Goal: Information Seeking & Learning: Compare options

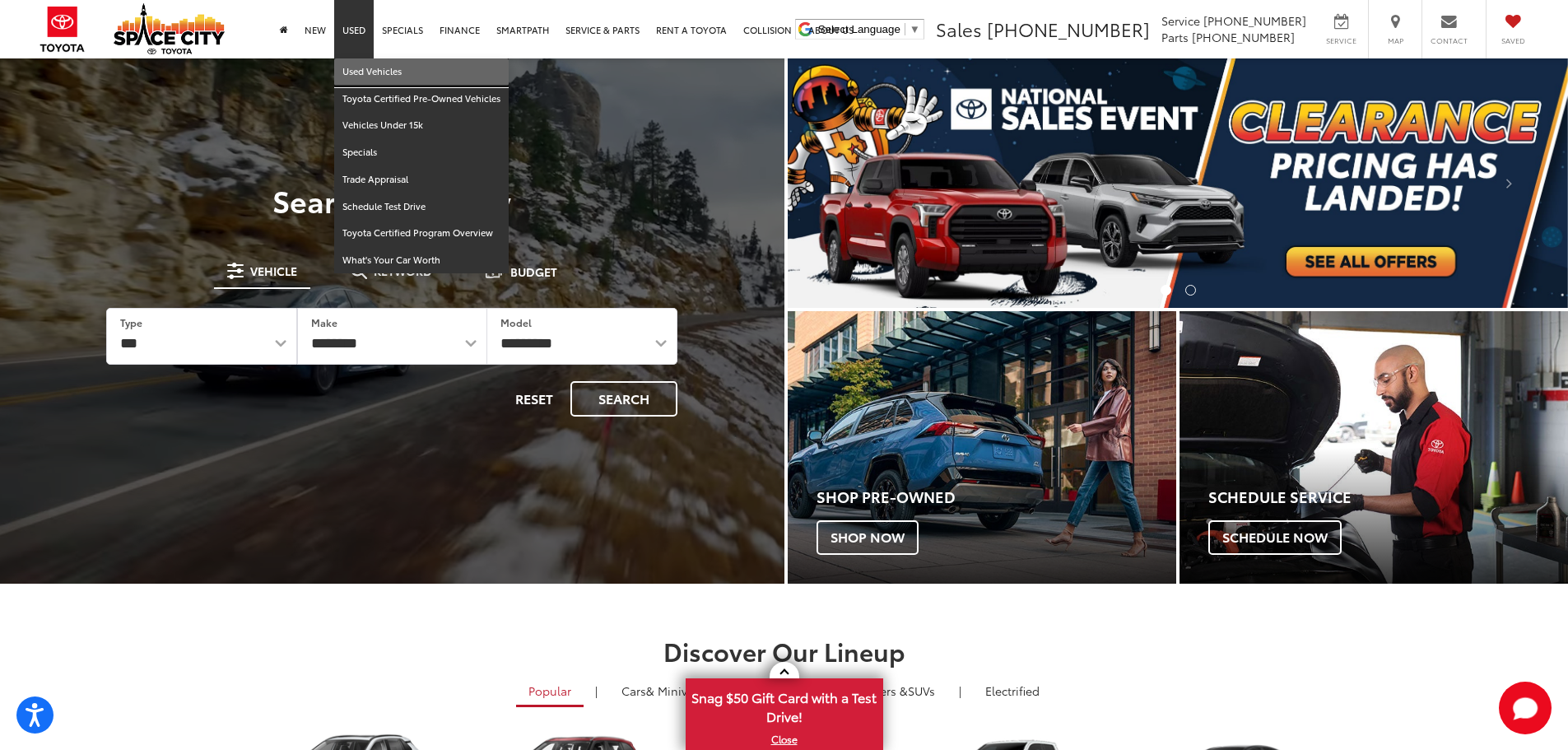
click at [359, 71] on link "Used Vehicles" at bounding box center [421, 72] width 174 height 27
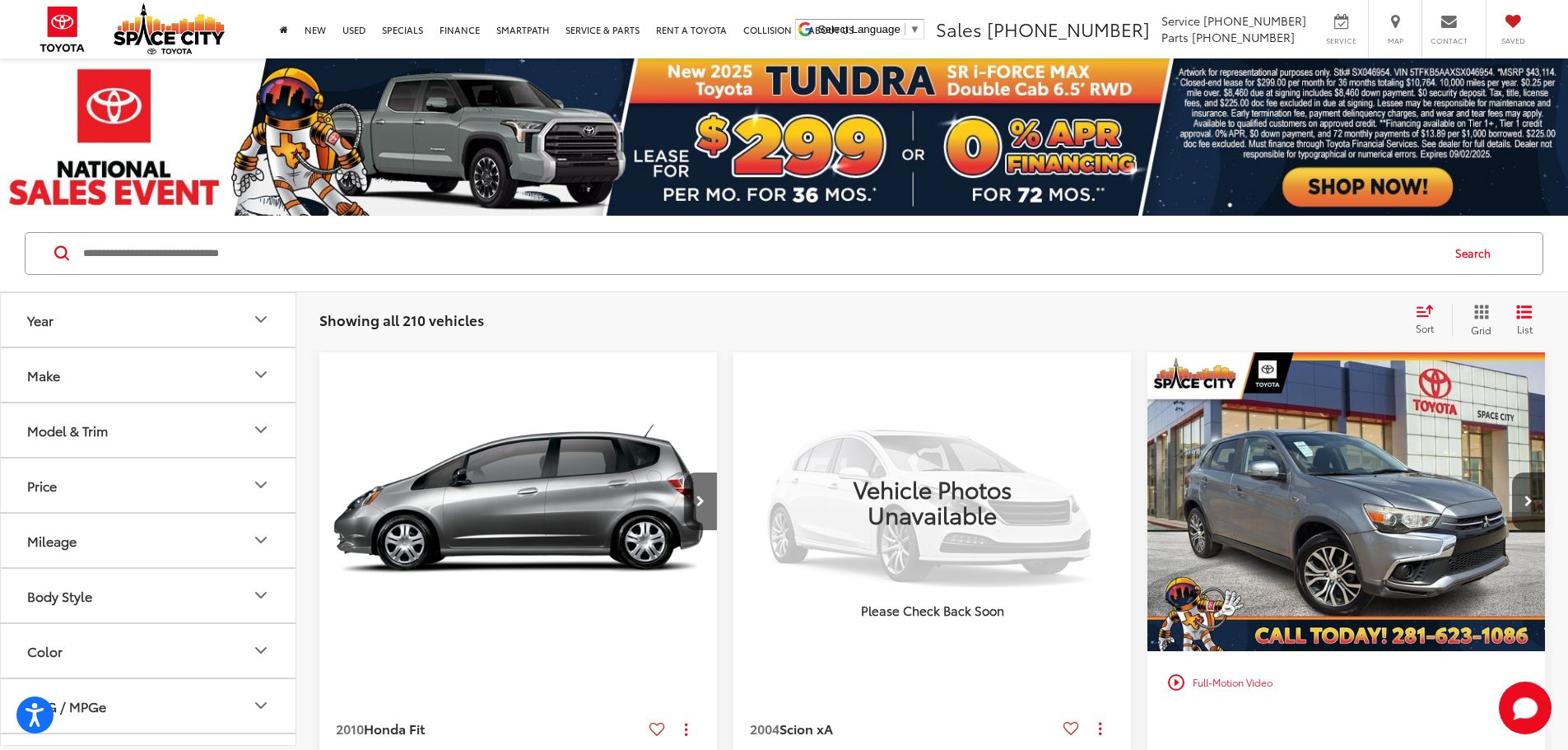
click at [200, 362] on button "Make" at bounding box center [149, 374] width 297 height 53
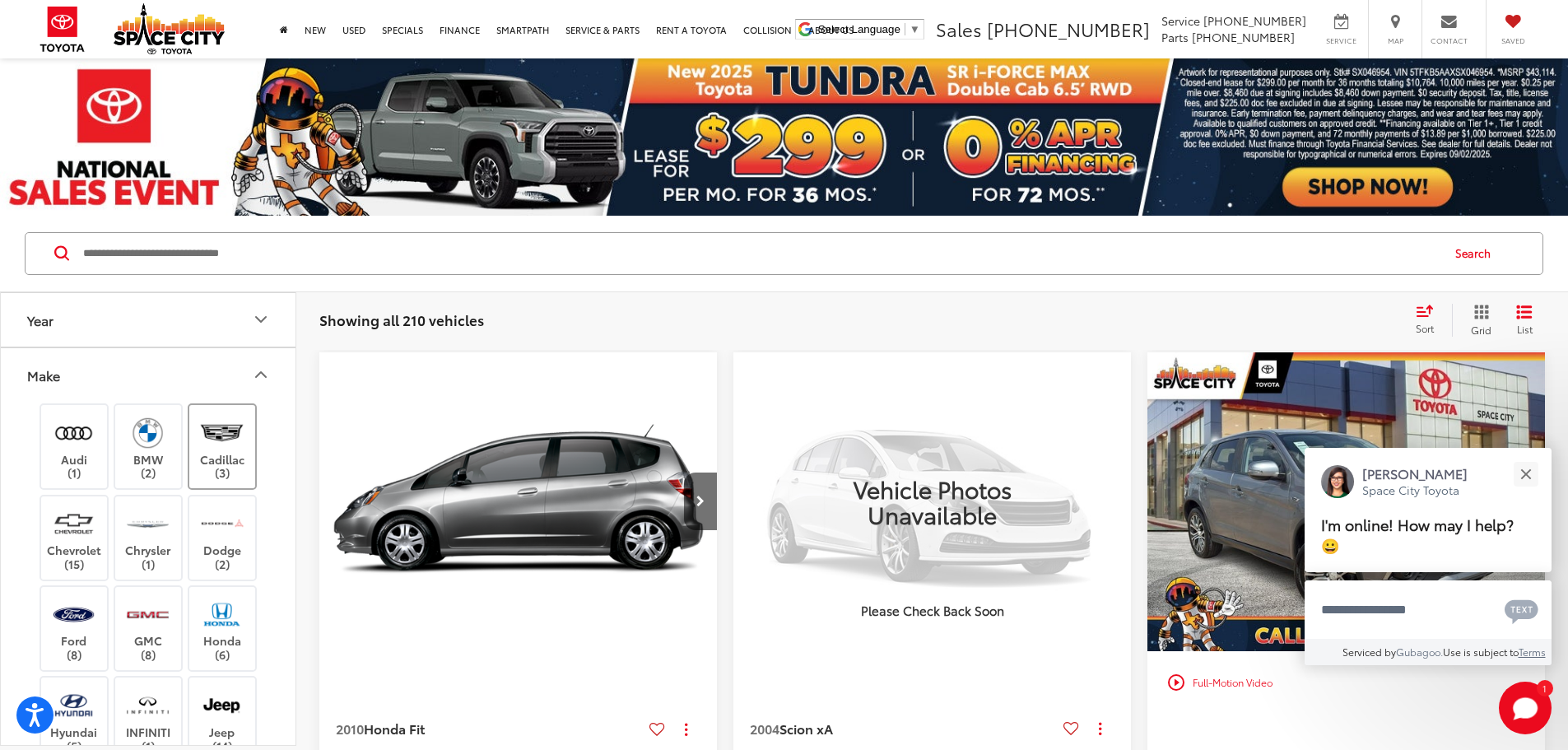
click at [230, 451] on label "Cadillac (3)" at bounding box center [222, 446] width 67 height 67
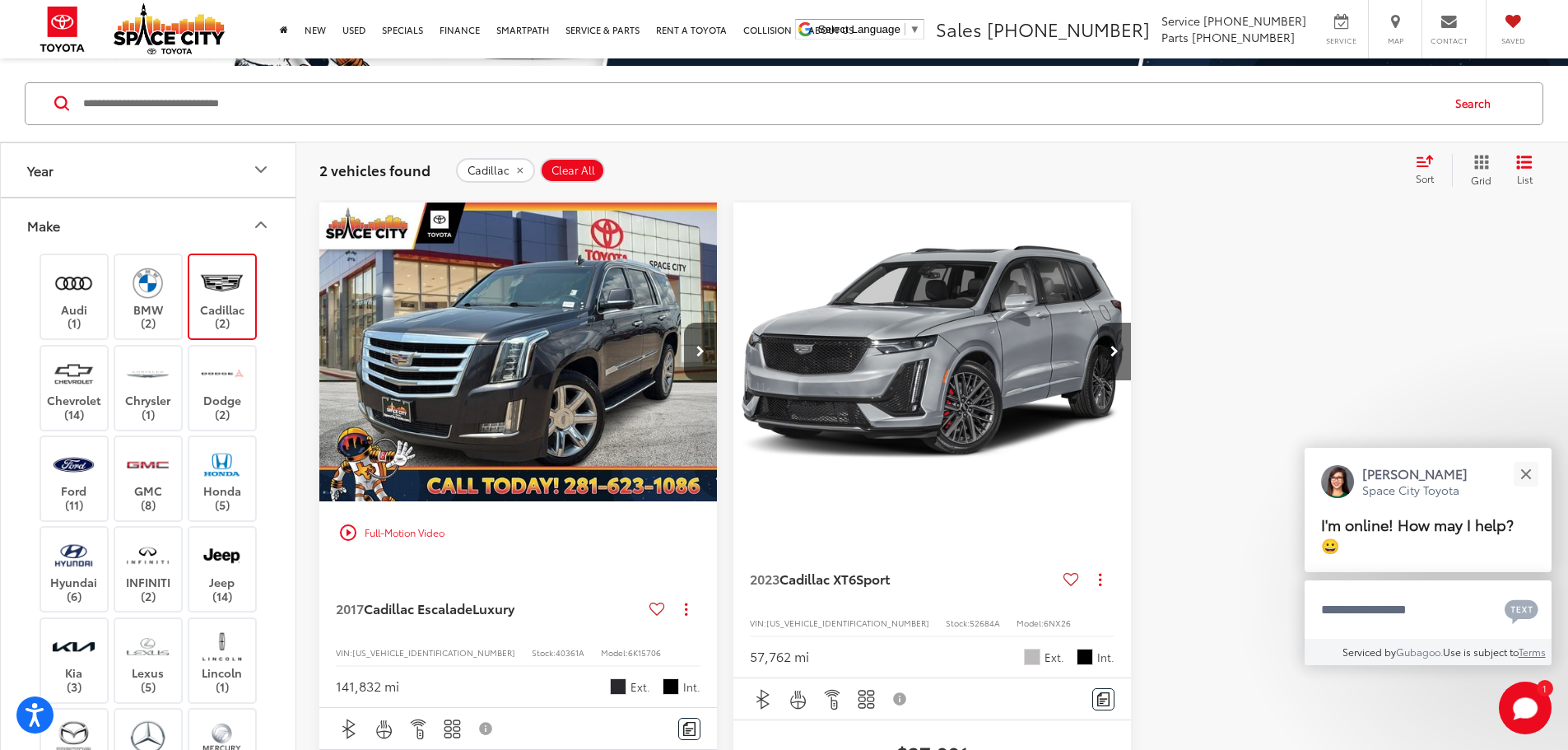
scroll to position [164, 0]
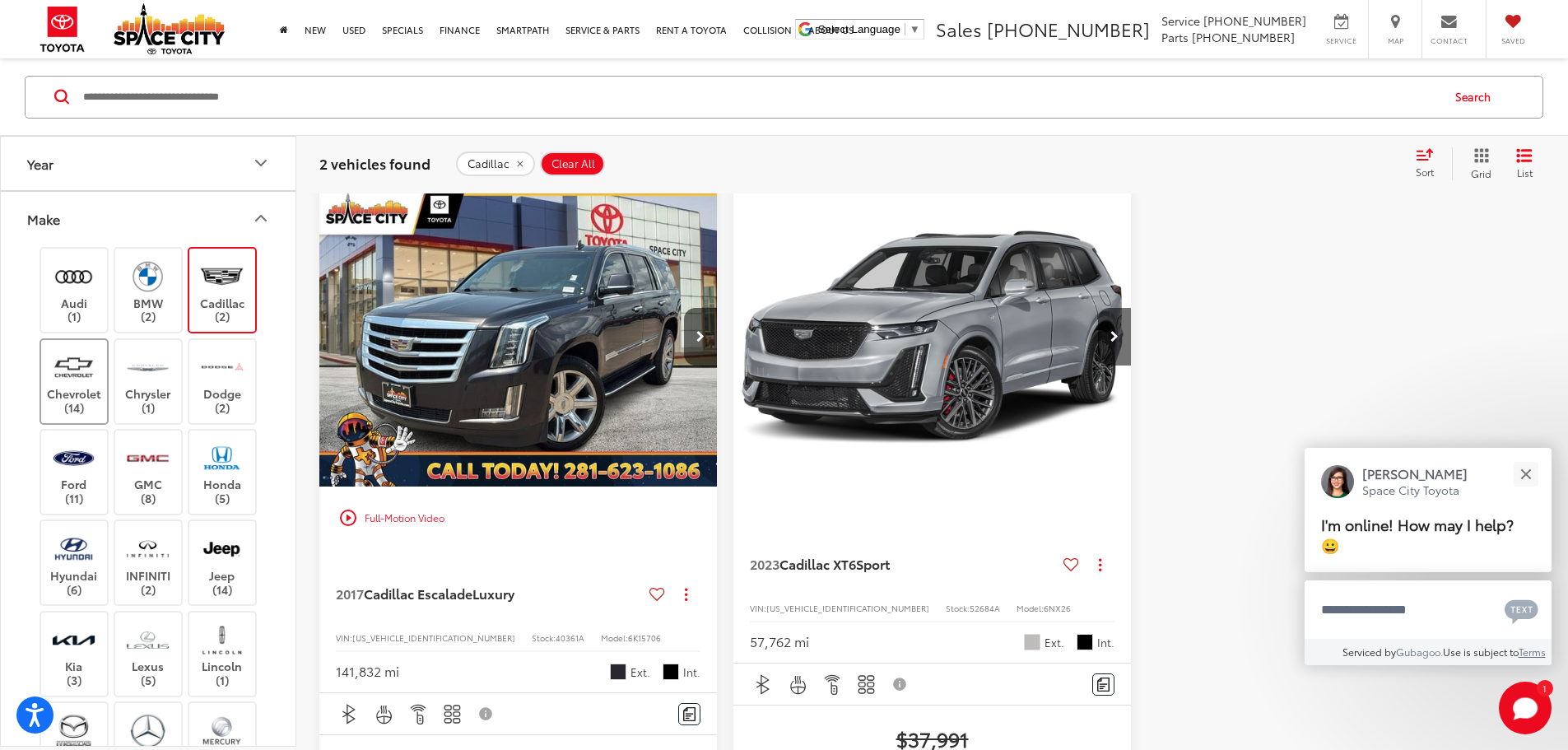
click at [78, 381] on img at bounding box center [74, 367] width 45 height 39
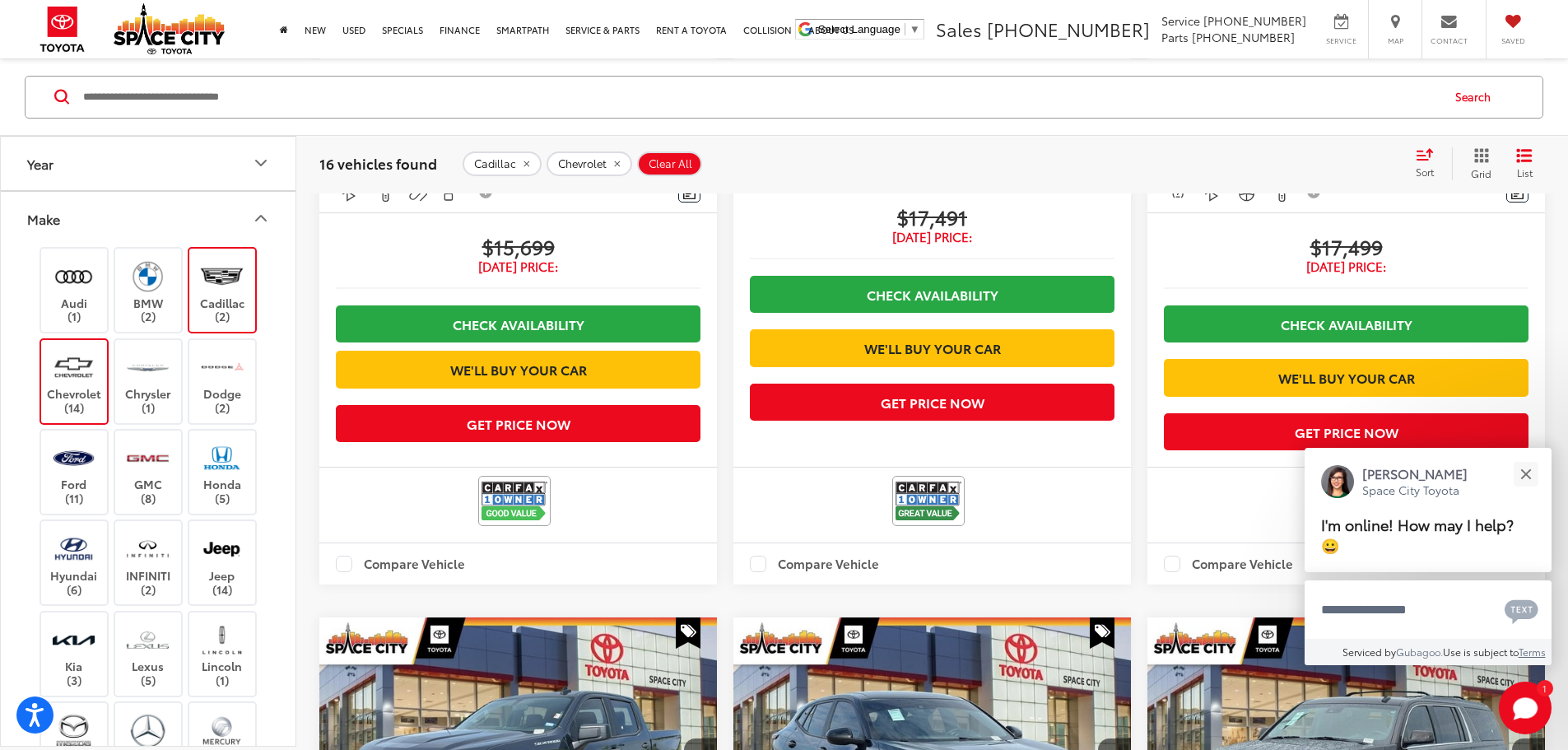
scroll to position [1968, 0]
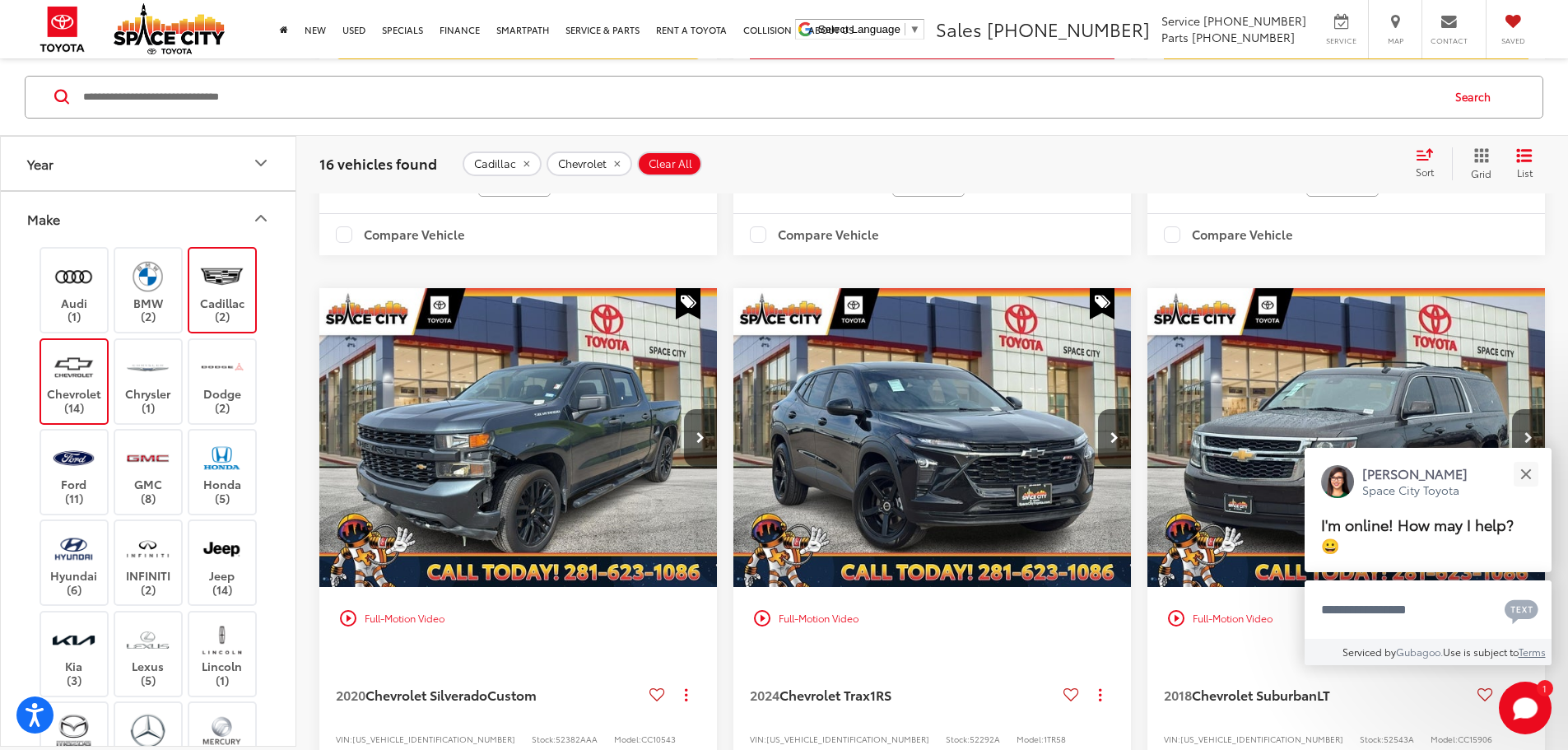
click at [1146, 416] on img "2018 Chevrolet Suburban LT 0" at bounding box center [1346, 438] width 400 height 300
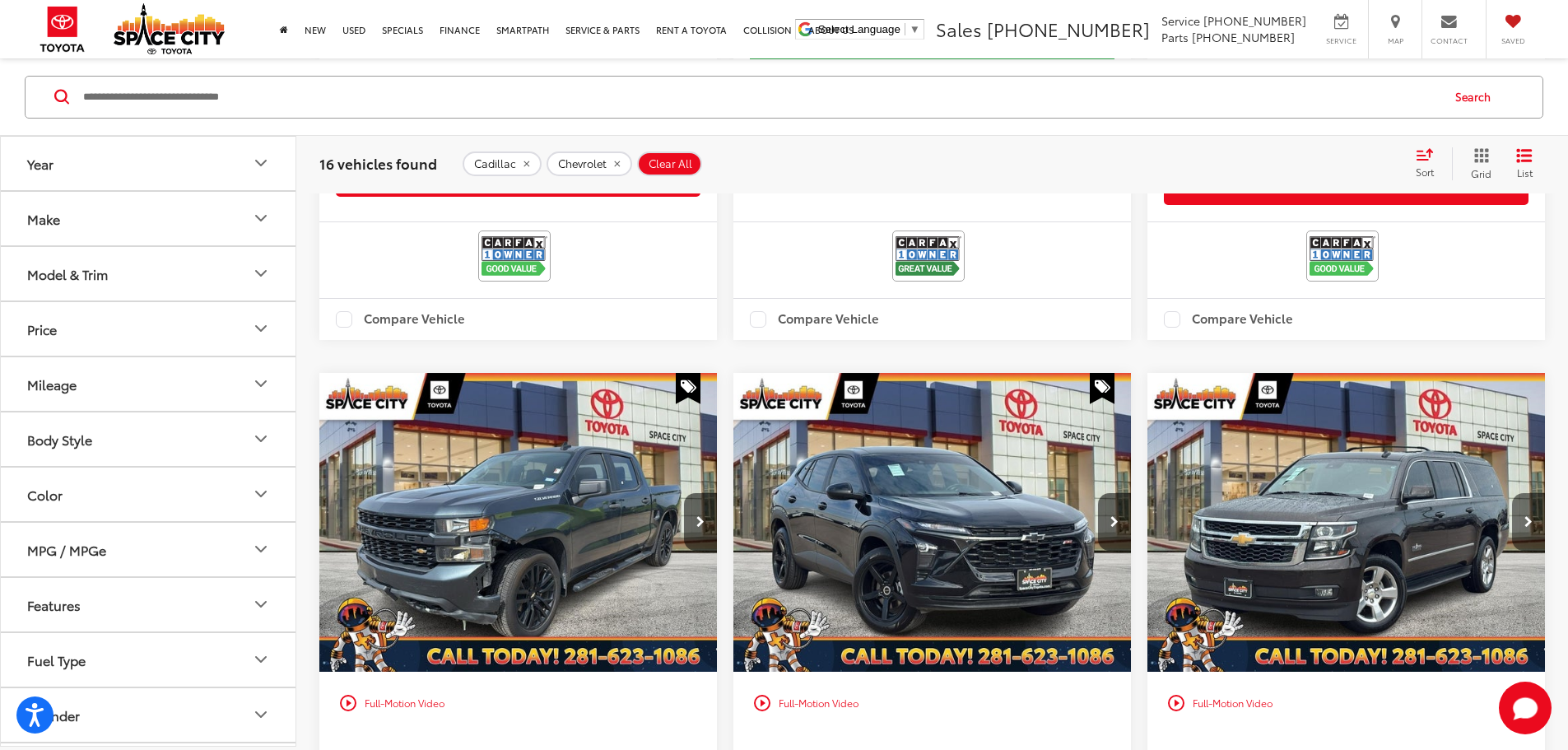
scroll to position [2014, 0]
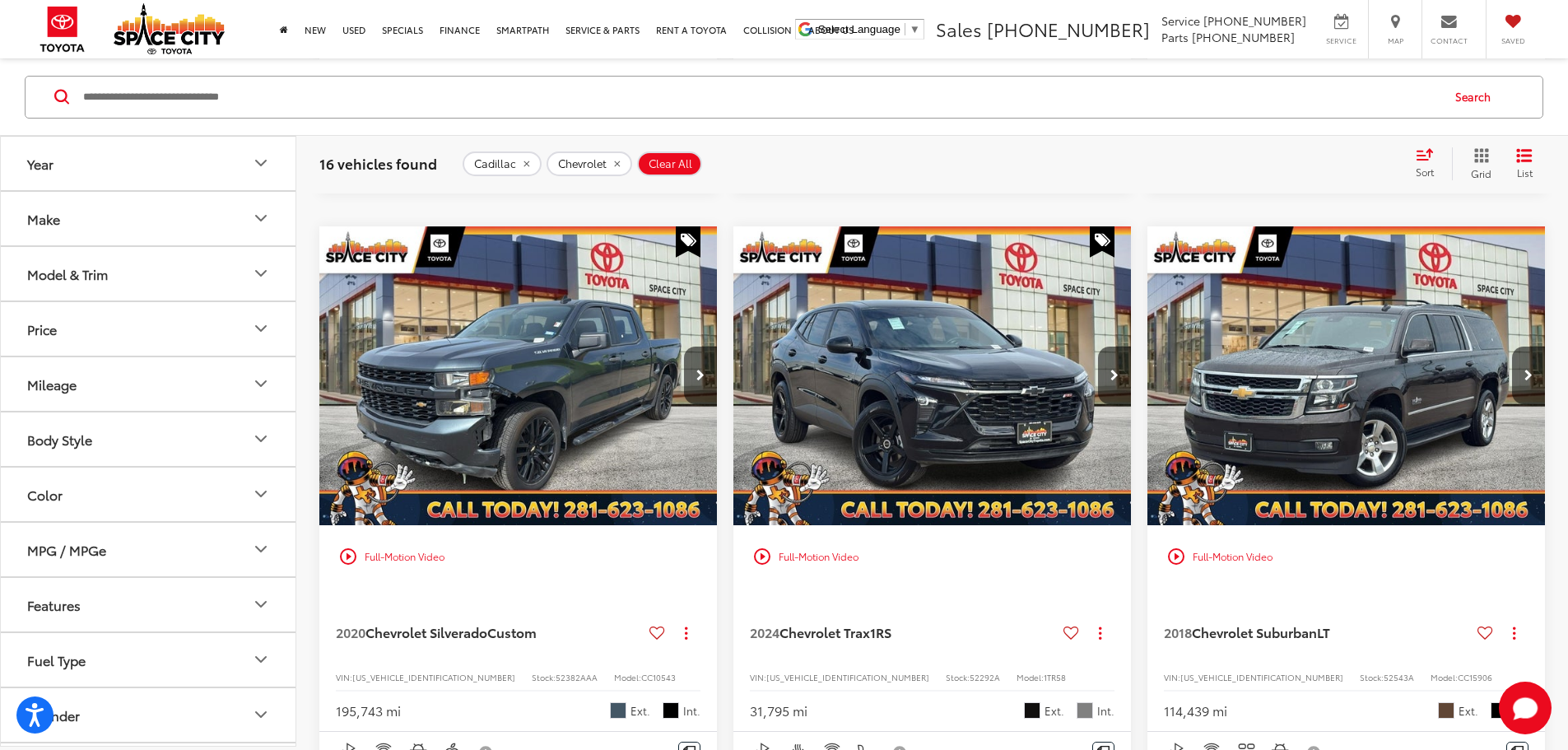
scroll to position [2344, 0]
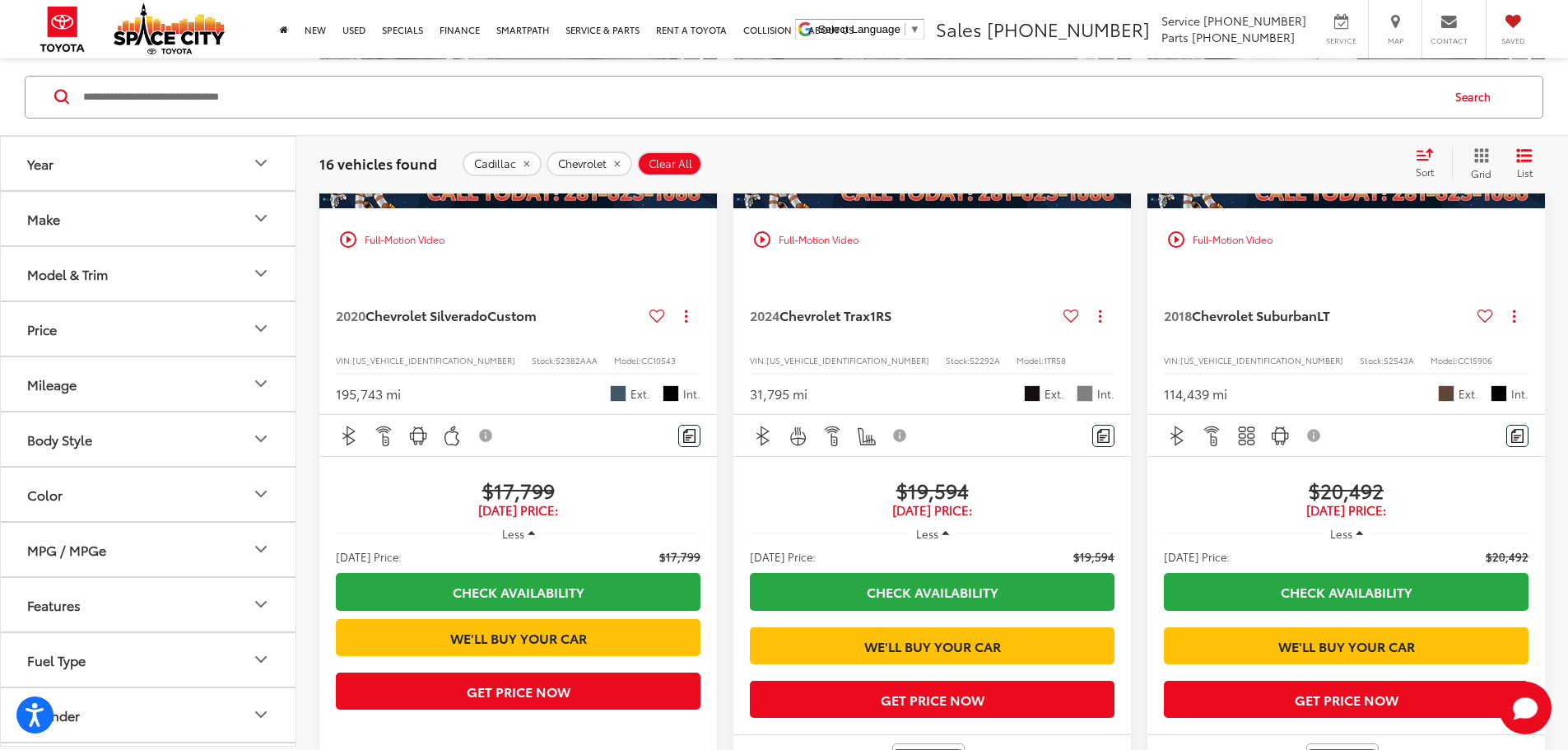
drag, startPoint x: 131, startPoint y: 217, endPoint x: 140, endPoint y: 217, distance: 9.0
click at [139, 217] on button "Make" at bounding box center [149, 217] width 297 height 53
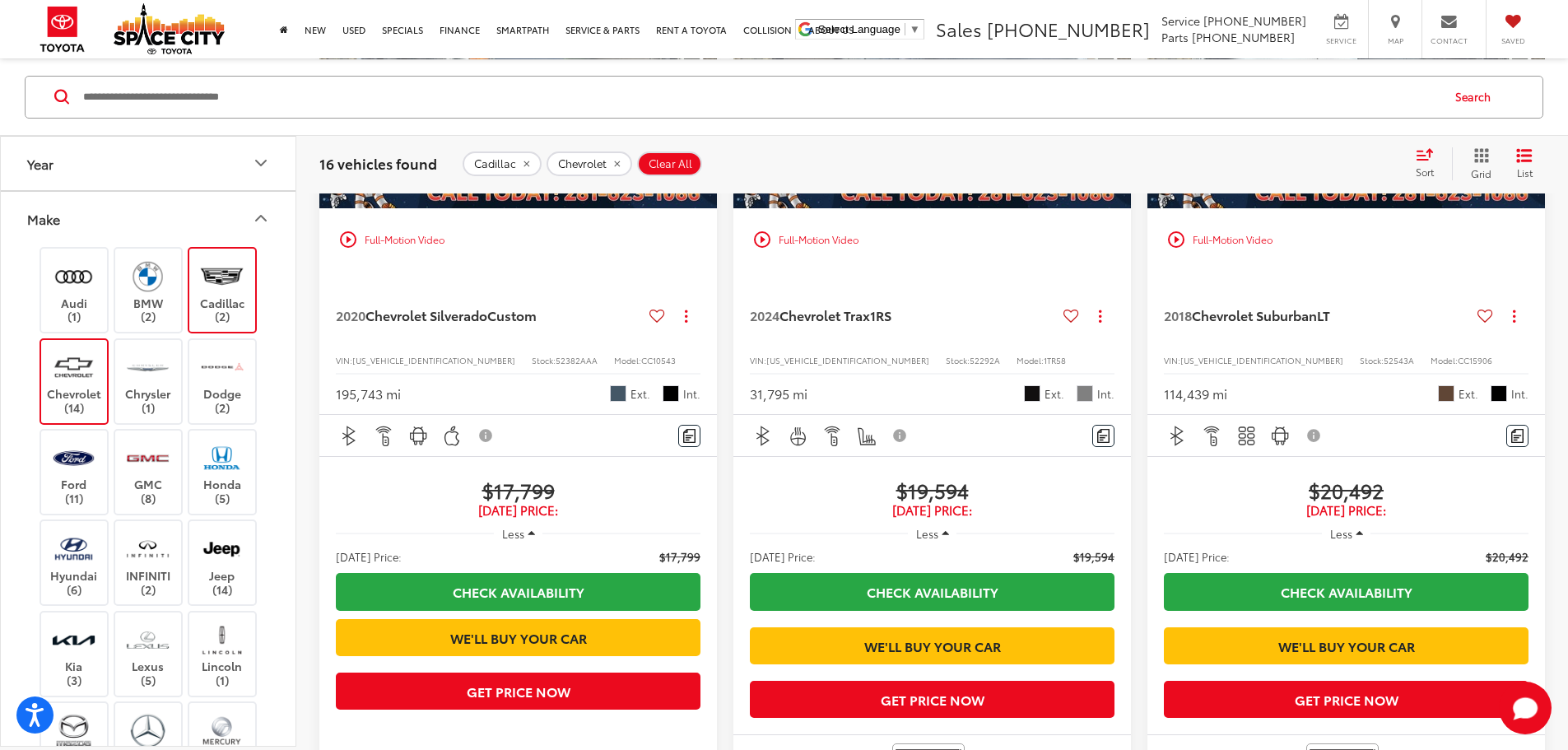
click at [78, 379] on img at bounding box center [74, 367] width 45 height 39
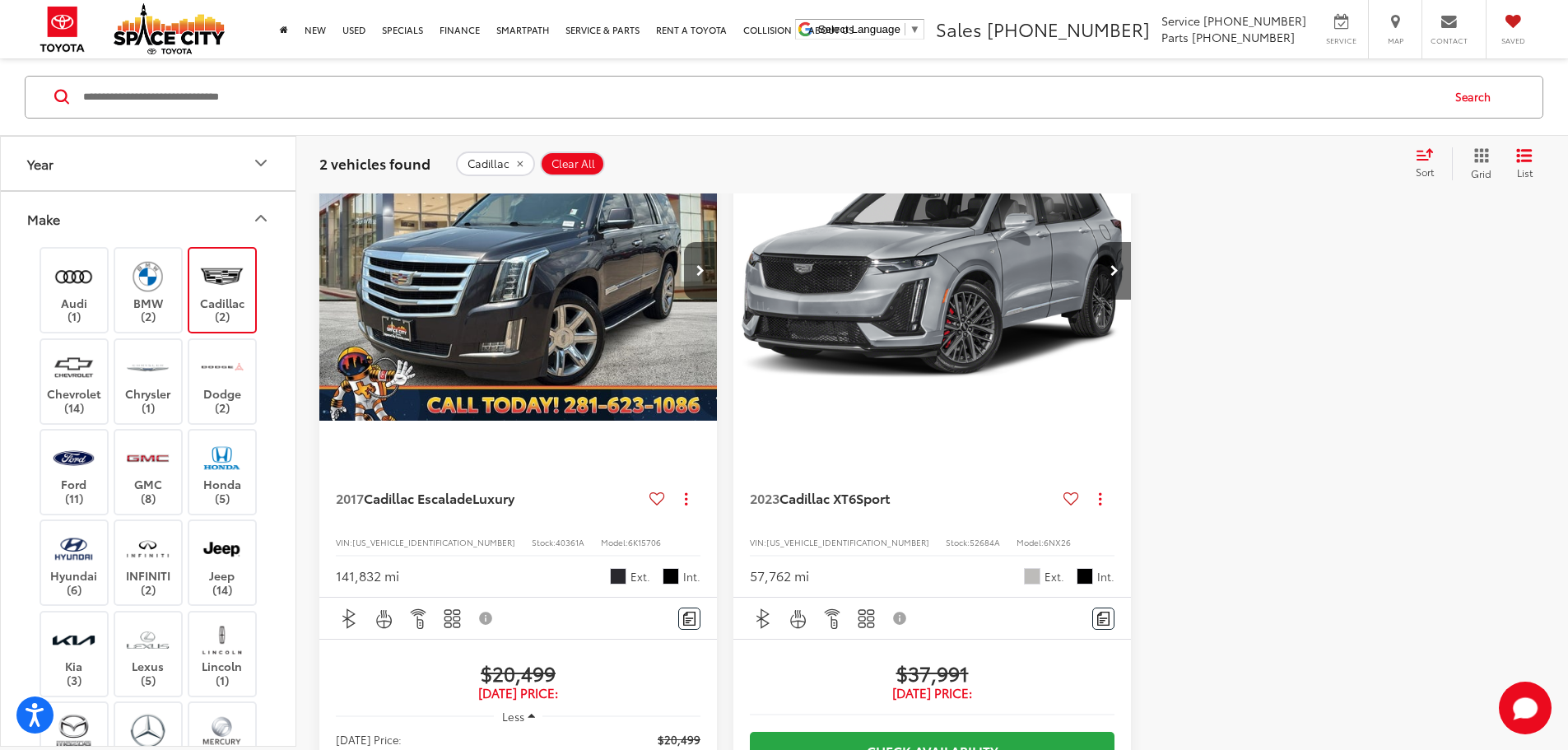
scroll to position [158, 0]
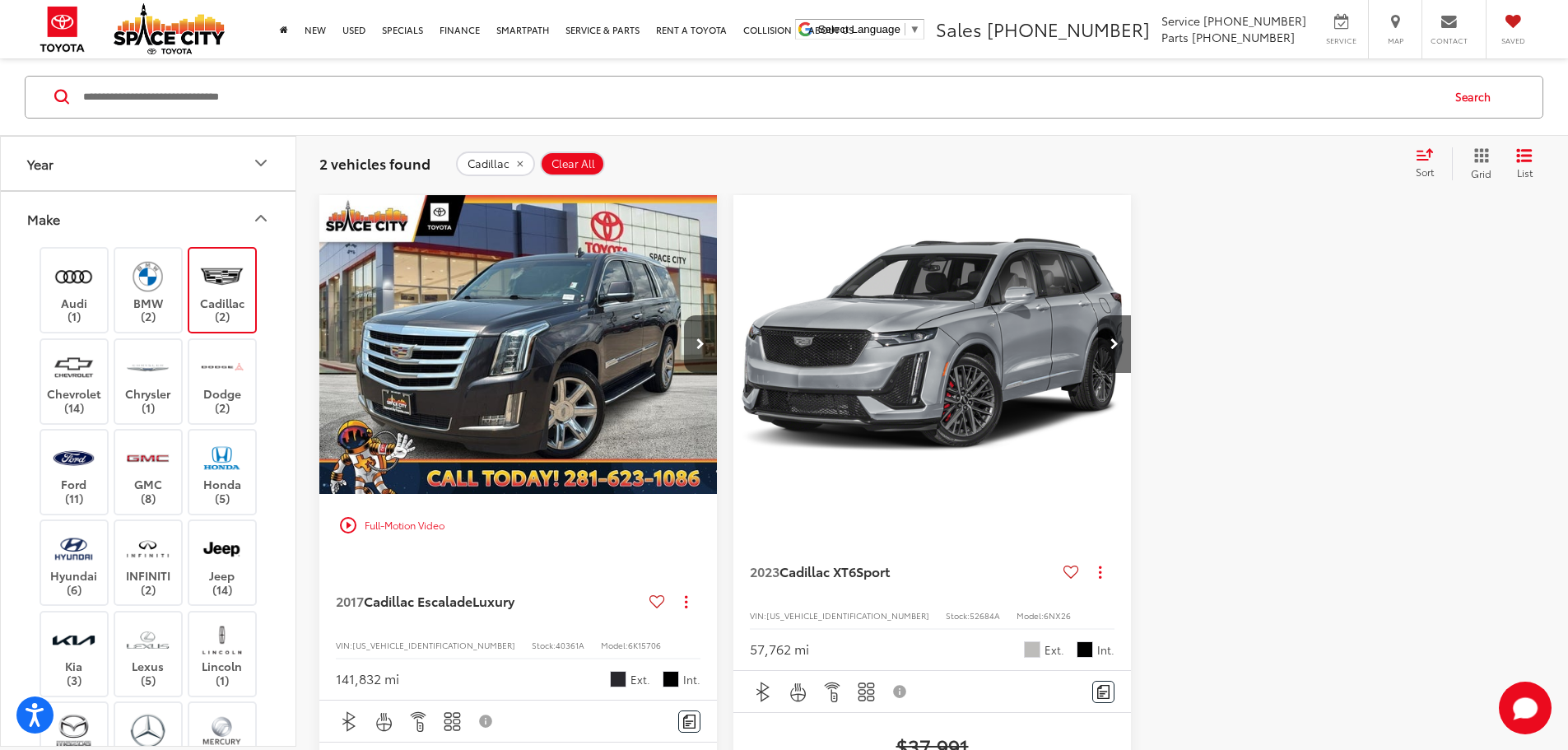
click at [732, 300] on img "2023 Cadillac XT6 Sport 0" at bounding box center [932, 345] width 400 height 300
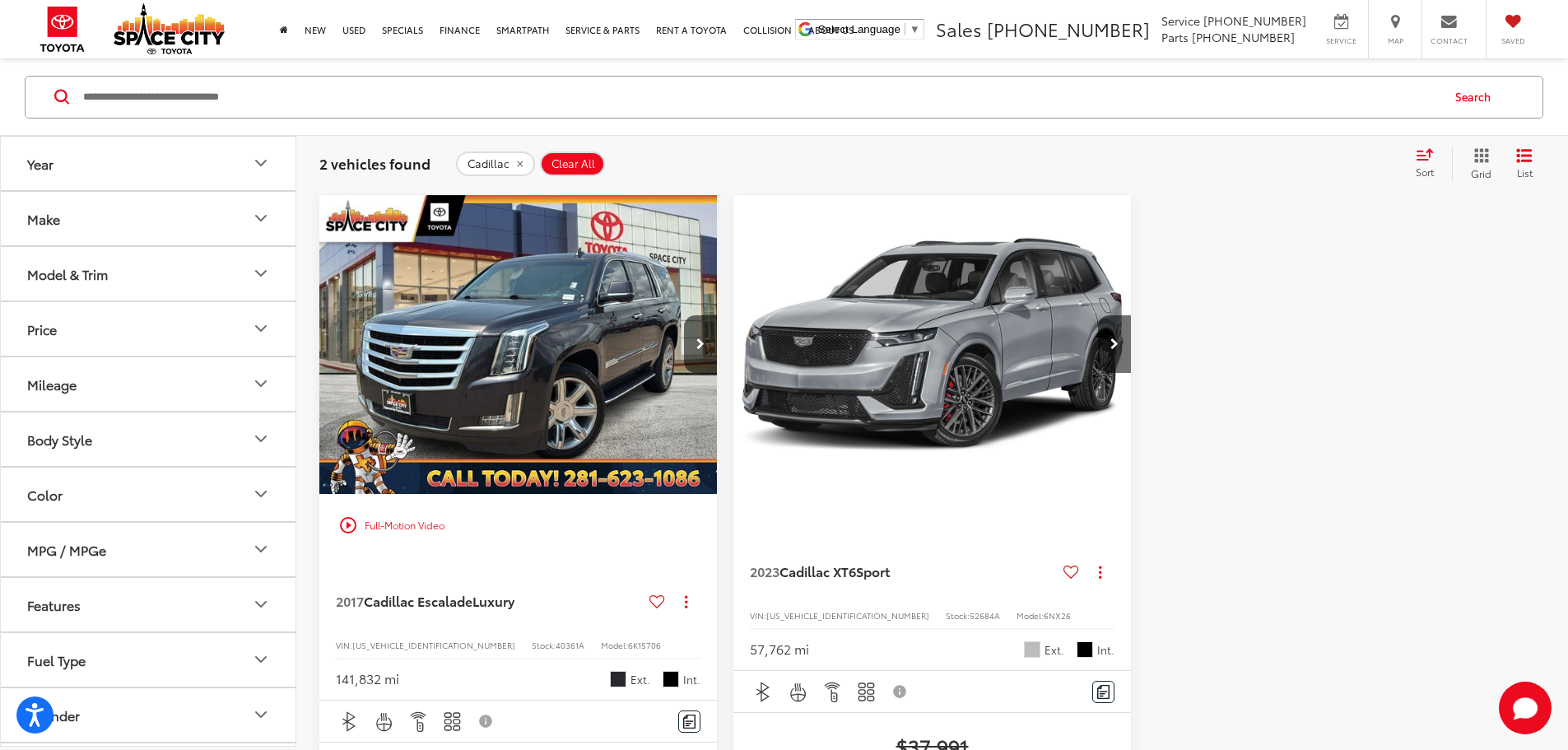
click at [138, 271] on button "Model & Trim" at bounding box center [149, 272] width 297 height 53
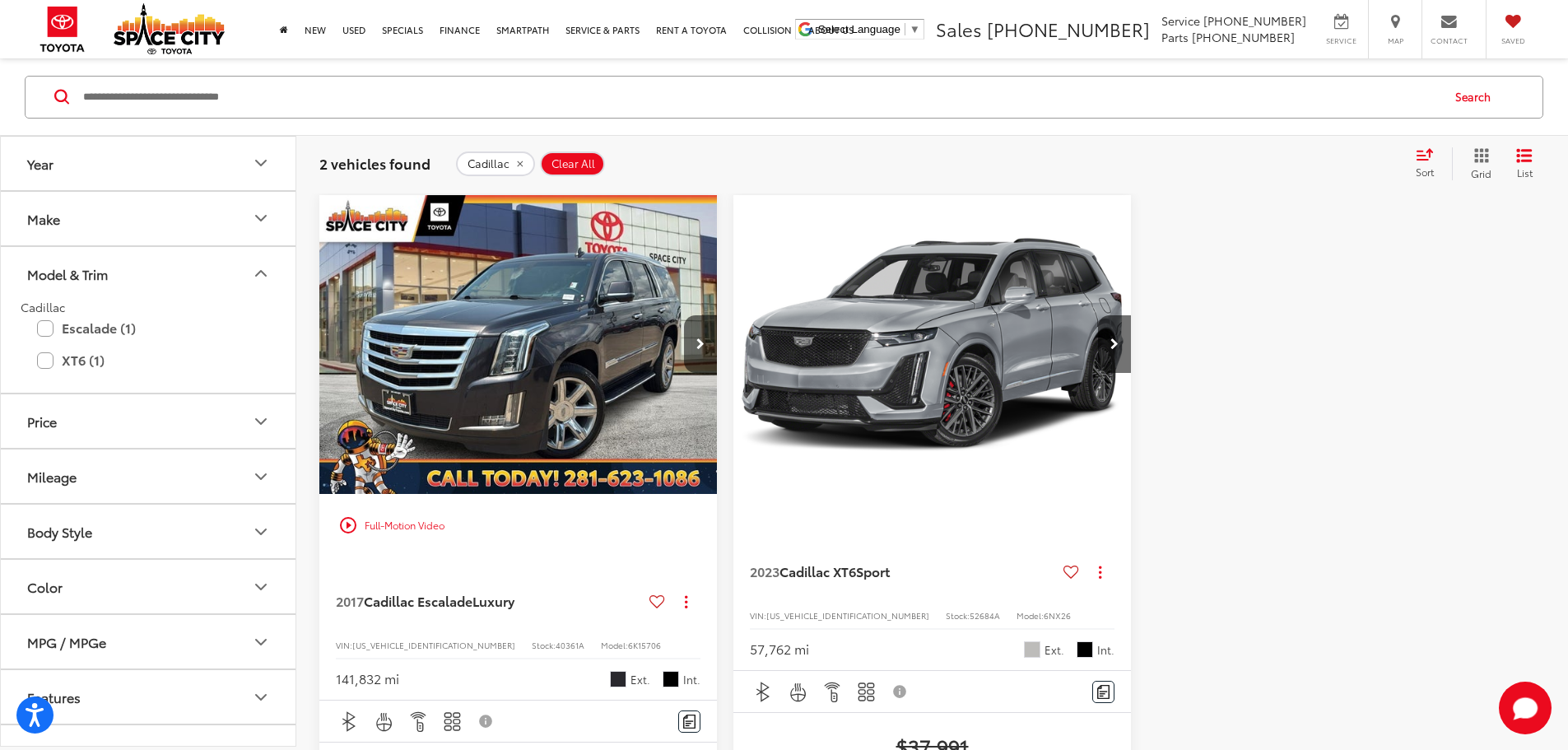
click at [145, 228] on button "Make" at bounding box center [149, 217] width 297 height 53
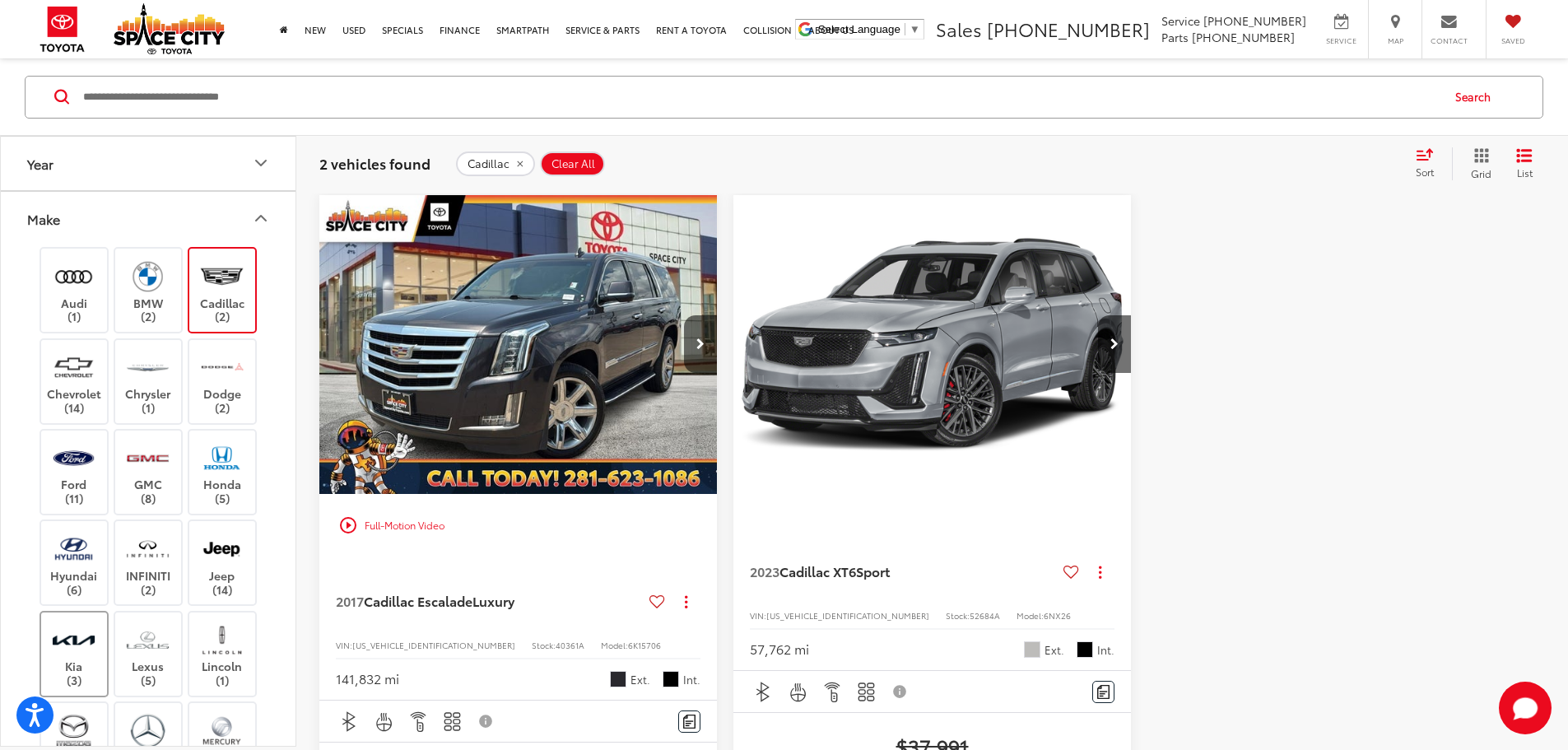
click at [81, 633] on img at bounding box center [74, 639] width 45 height 39
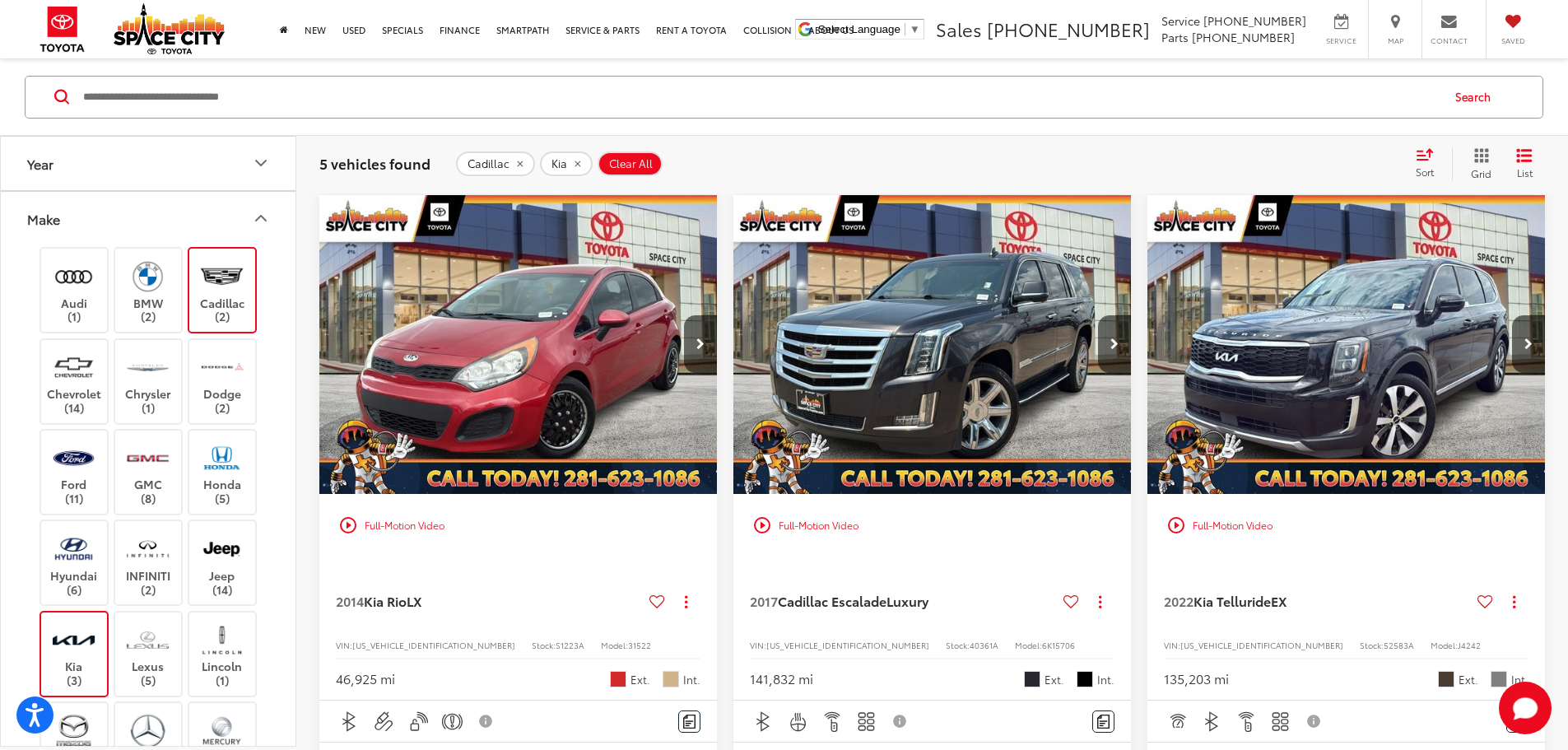
click at [1146, 300] on img "2022 Kia Telluride EX 0" at bounding box center [1346, 345] width 400 height 300
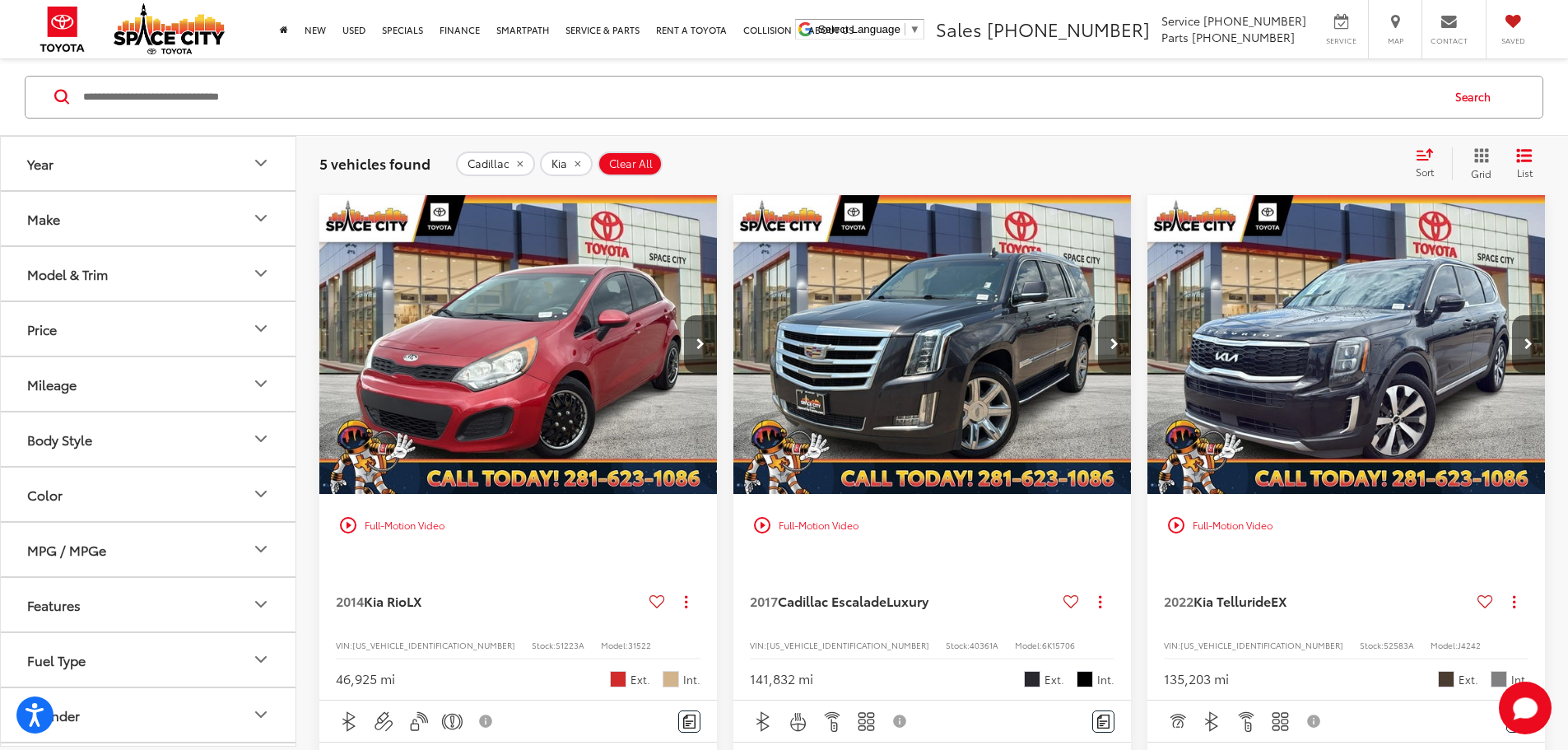
drag, startPoint x: 164, startPoint y: 269, endPoint x: 155, endPoint y: 269, distance: 9.0
click at [163, 269] on button "Model & Trim" at bounding box center [149, 272] width 297 height 53
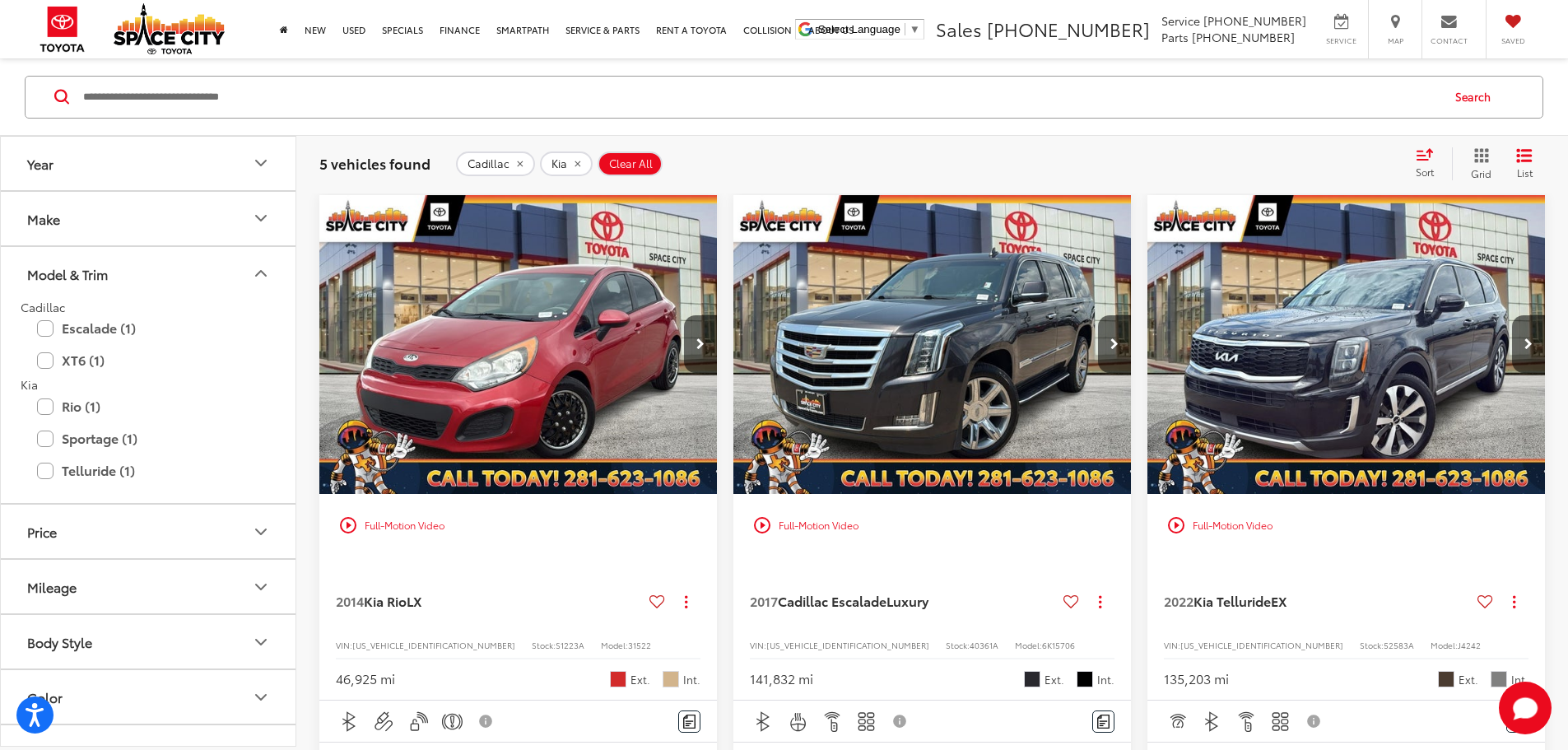
click at [168, 223] on button "Make" at bounding box center [149, 217] width 297 height 53
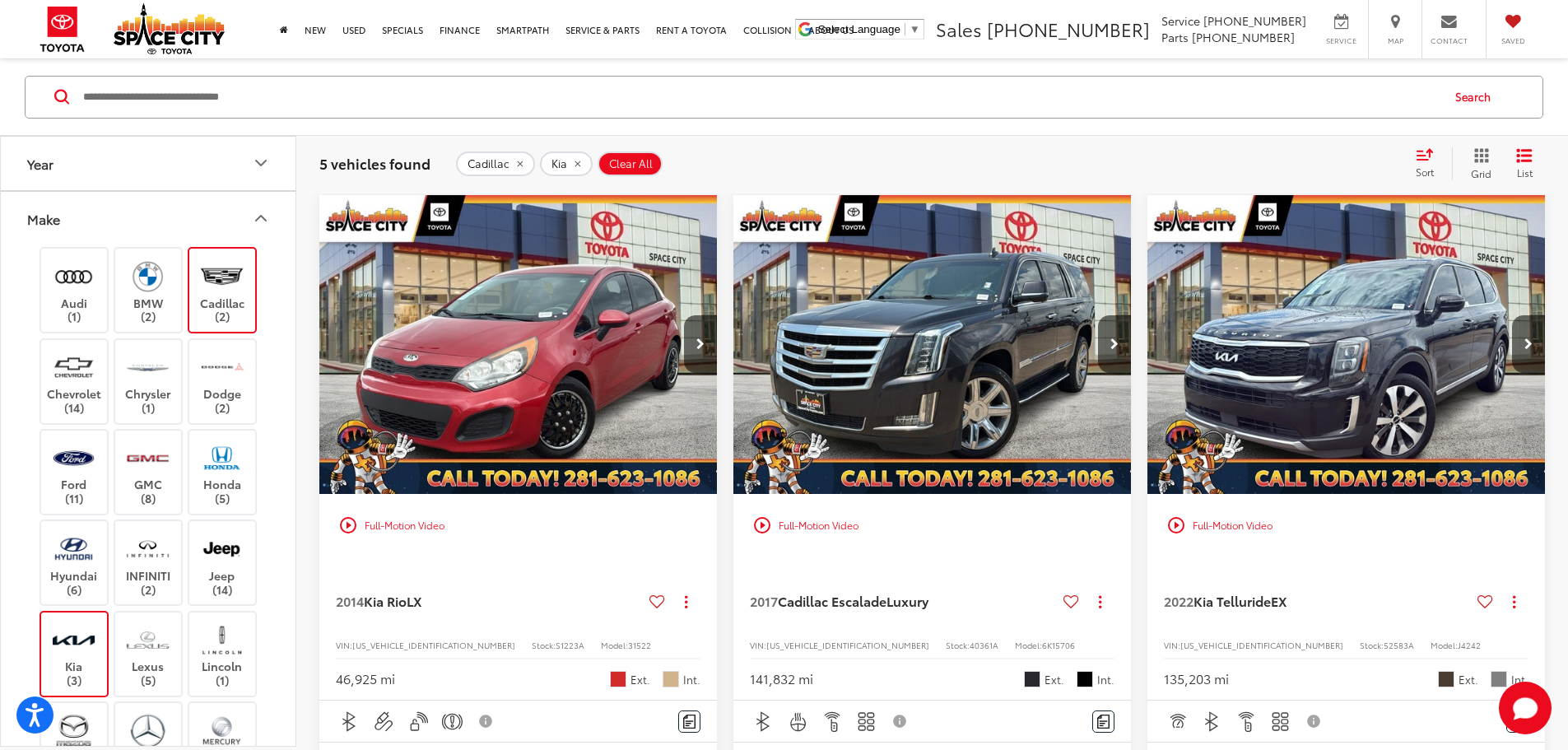
click at [97, 650] on label "Kia (3)" at bounding box center [74, 652] width 67 height 67
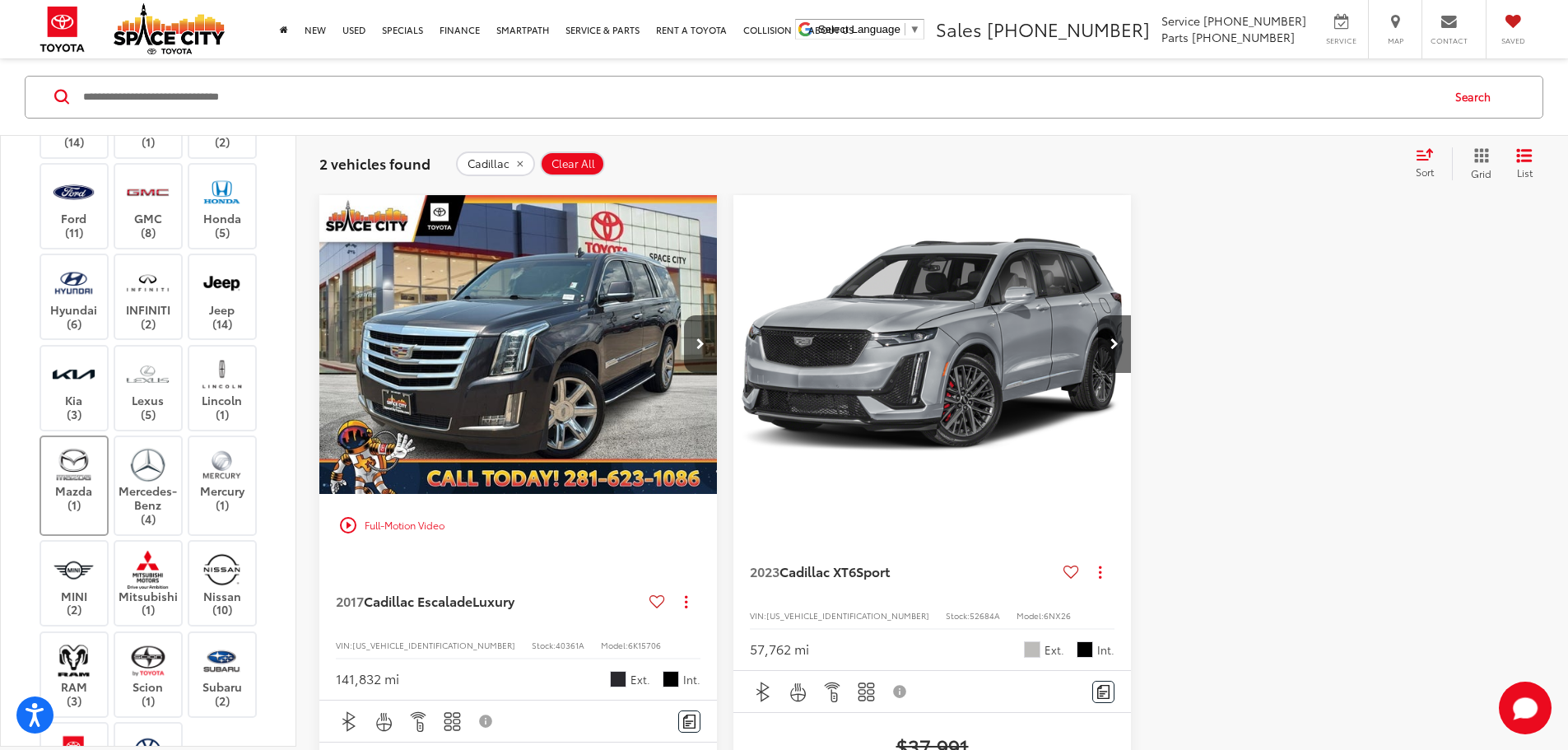
scroll to position [329, 0]
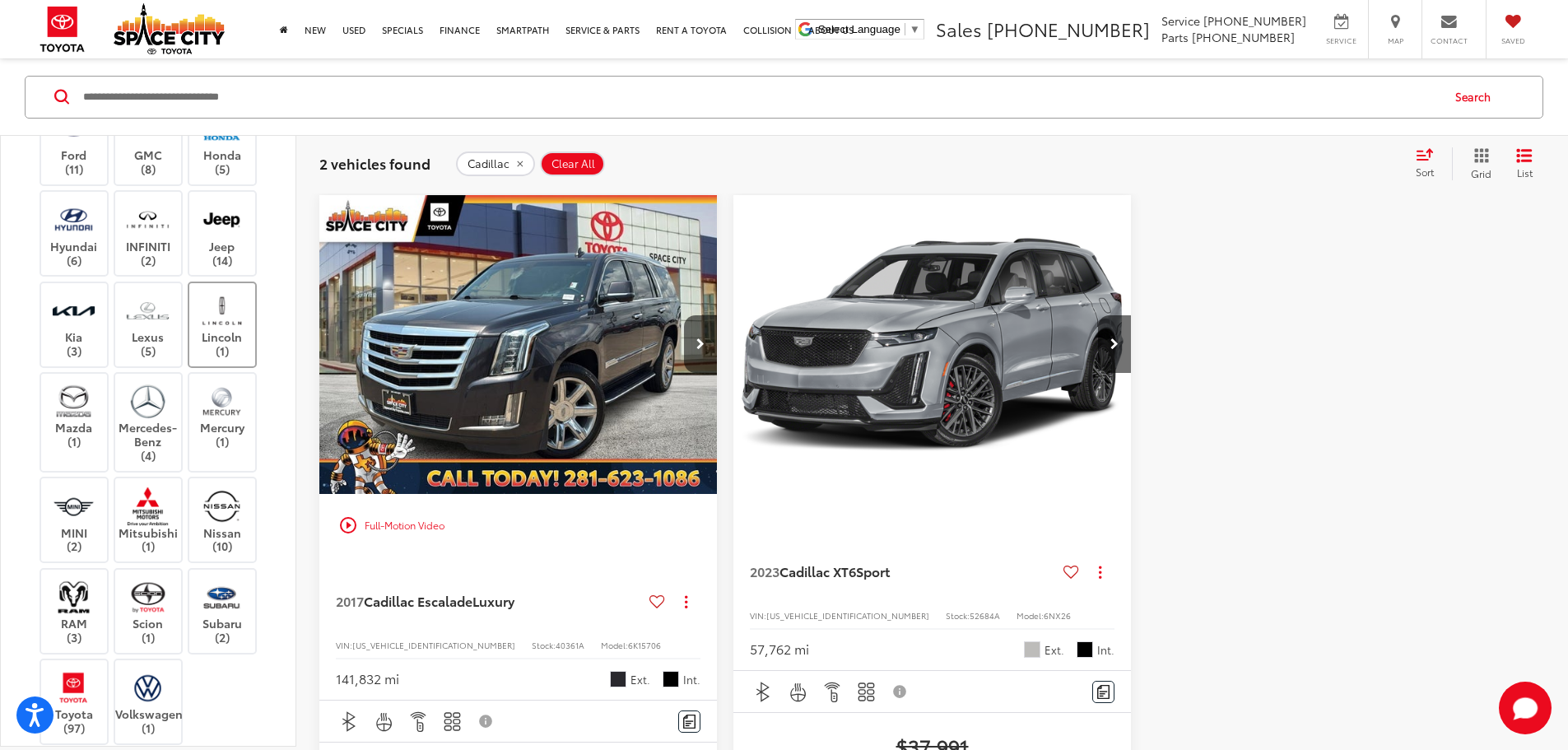
click at [211, 323] on img at bounding box center [222, 310] width 45 height 39
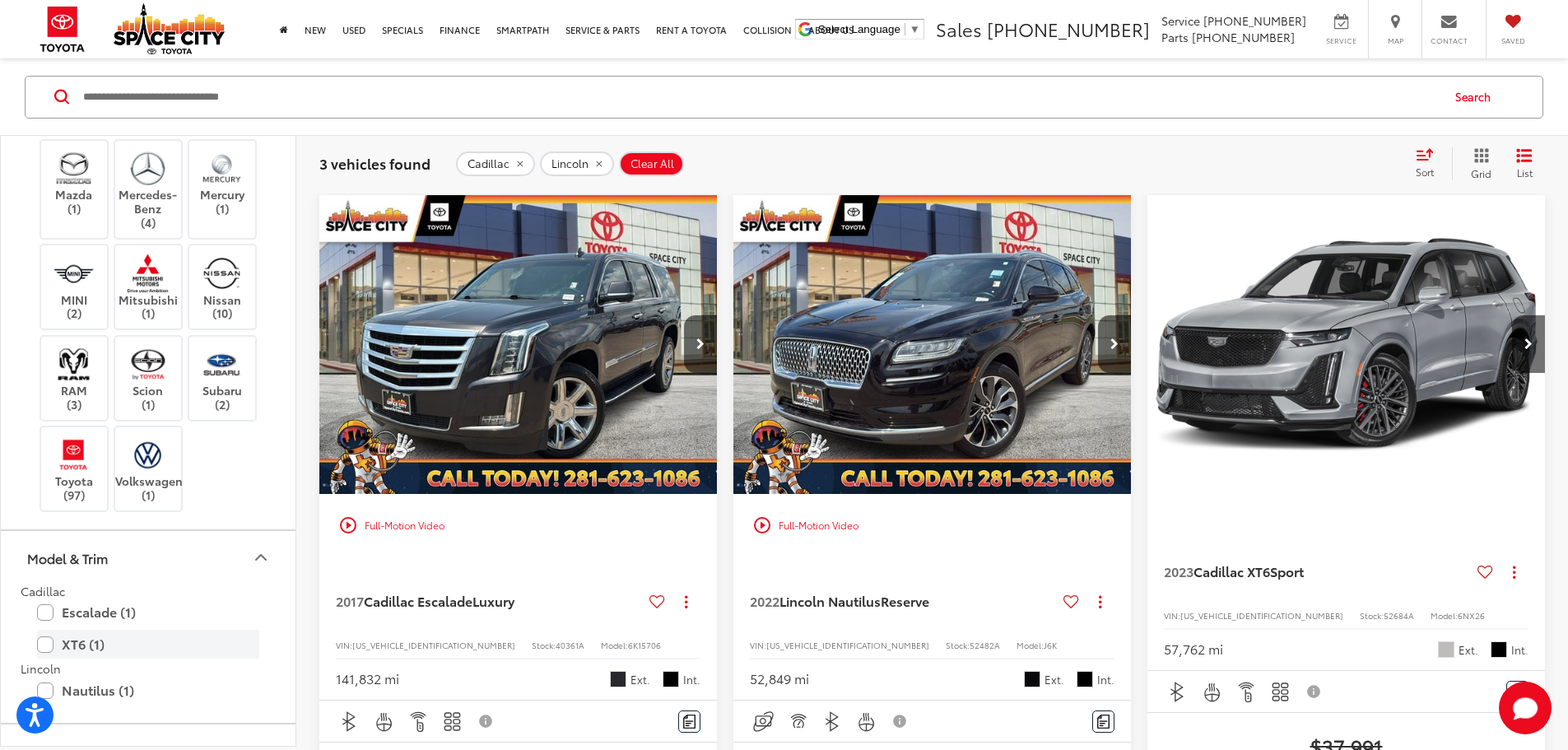
scroll to position [658, 0]
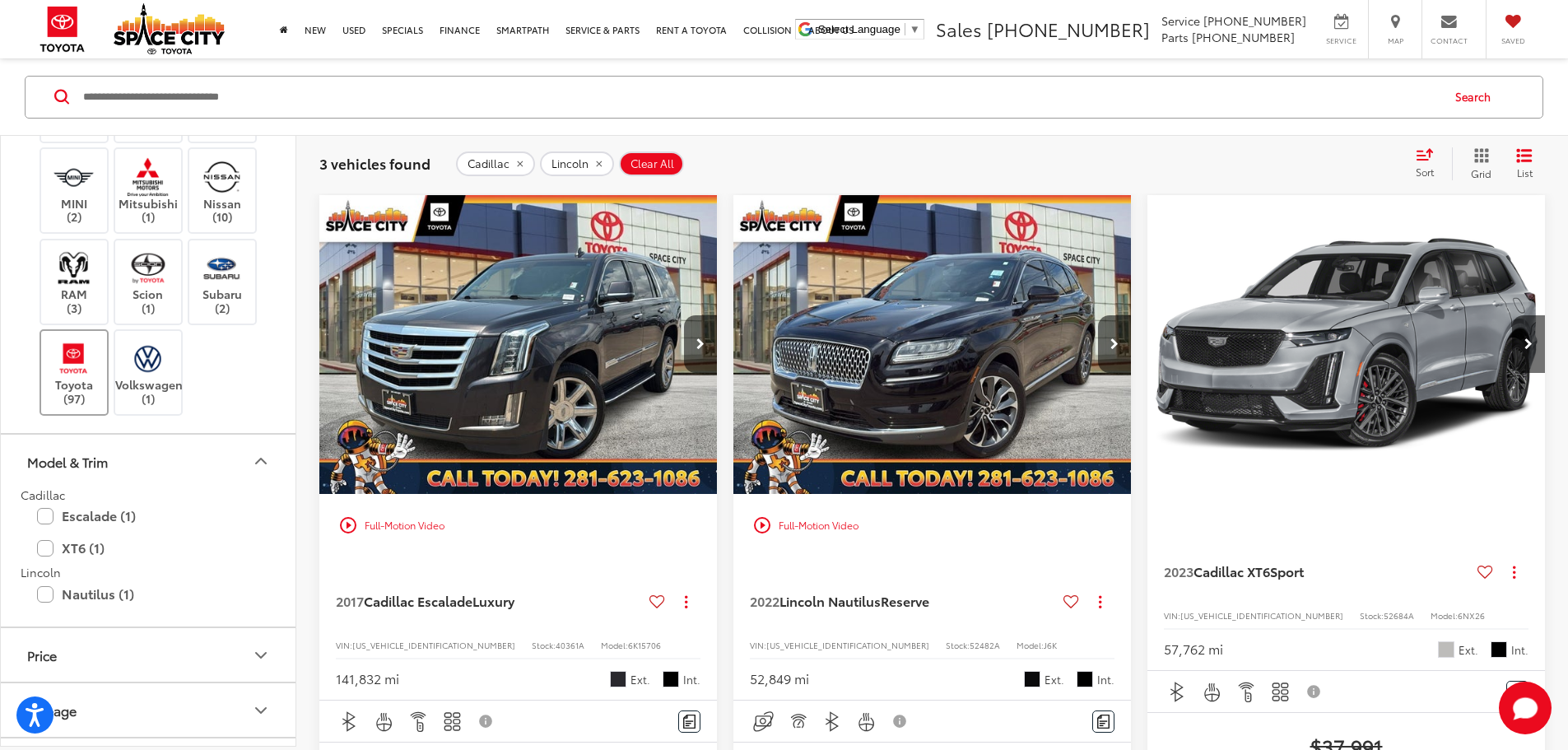
click at [68, 380] on label "Toyota (97)" at bounding box center [74, 371] width 67 height 67
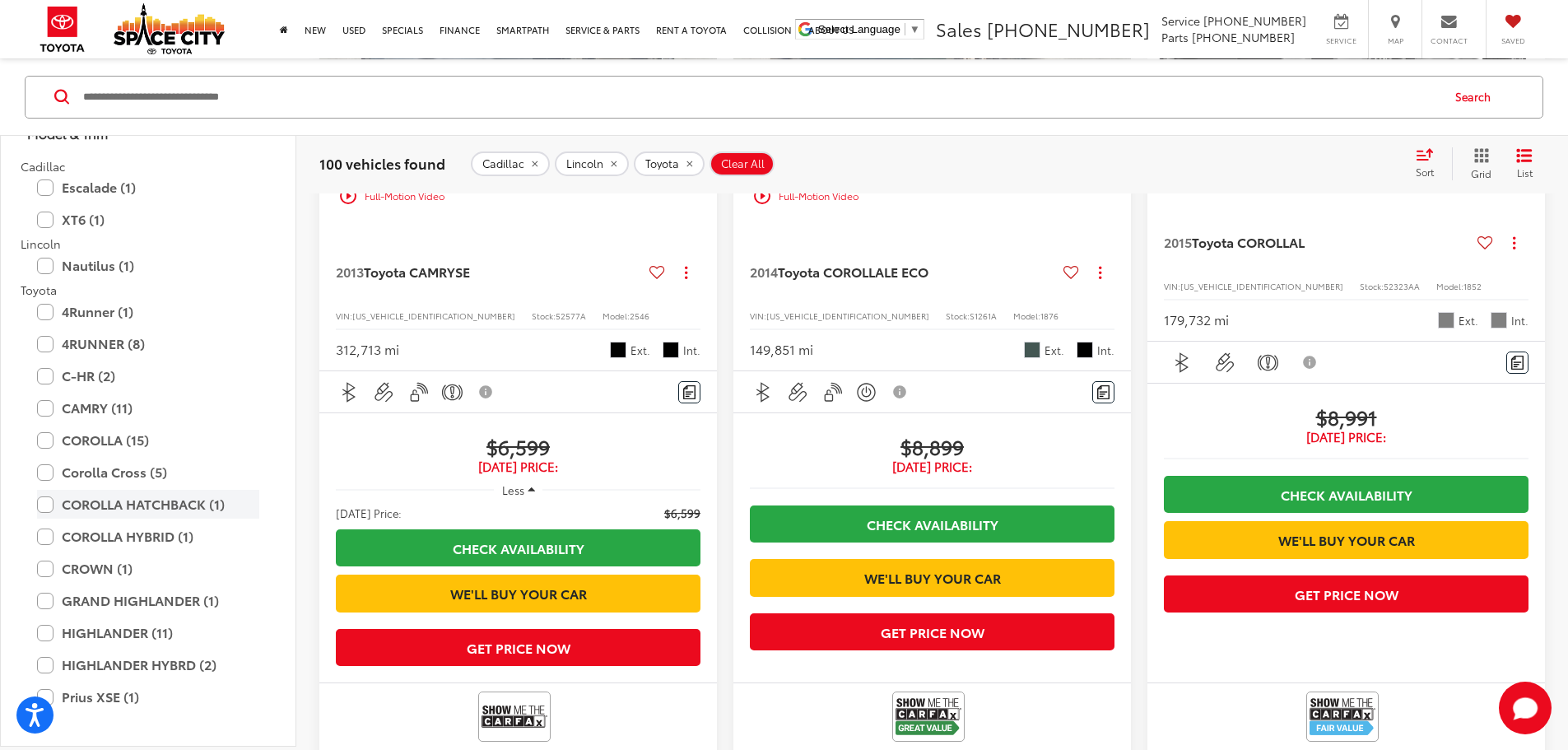
scroll to position [988, 0]
click at [106, 595] on label "GRAND HIGHLANDER (1)" at bounding box center [148, 599] width 222 height 29
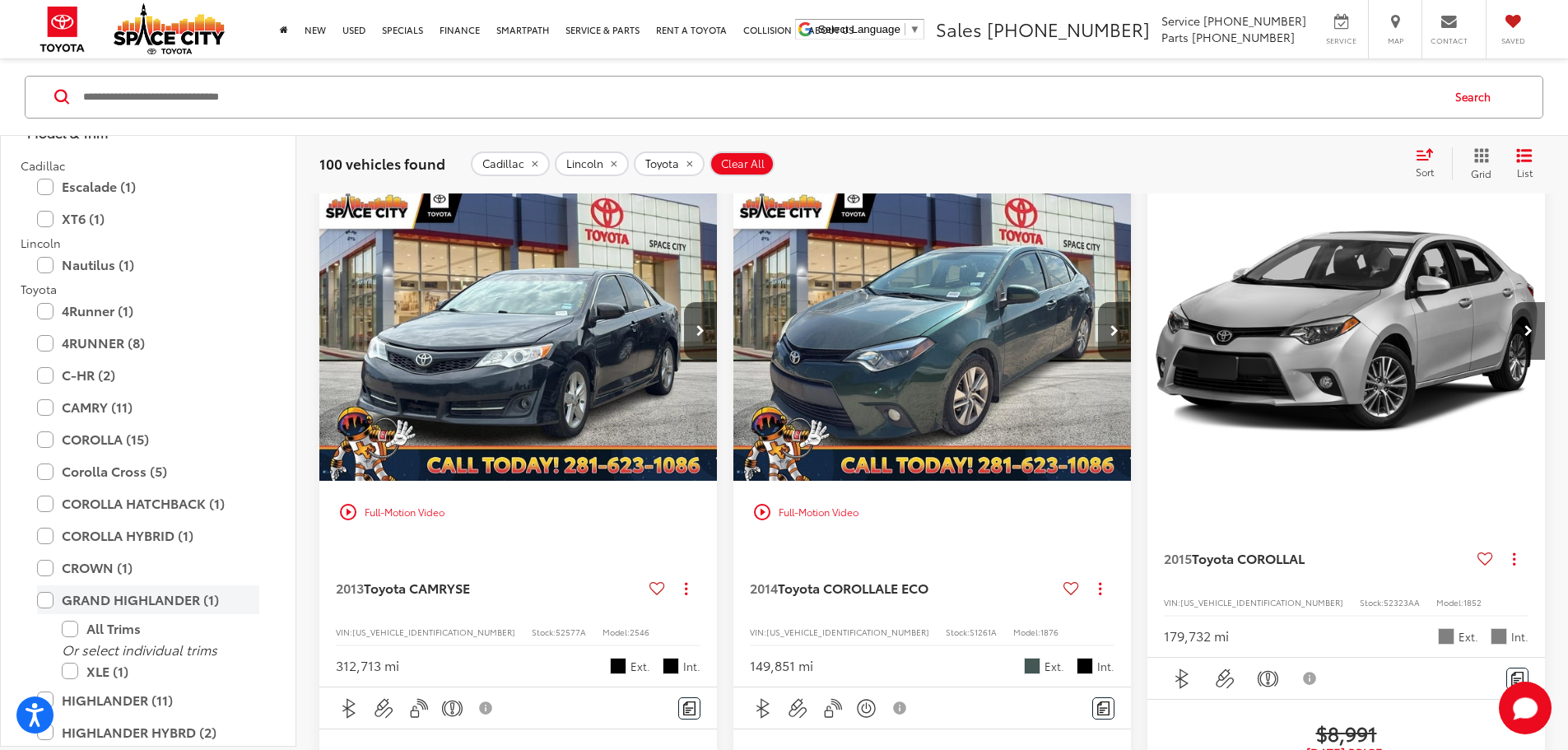
scroll to position [158, 0]
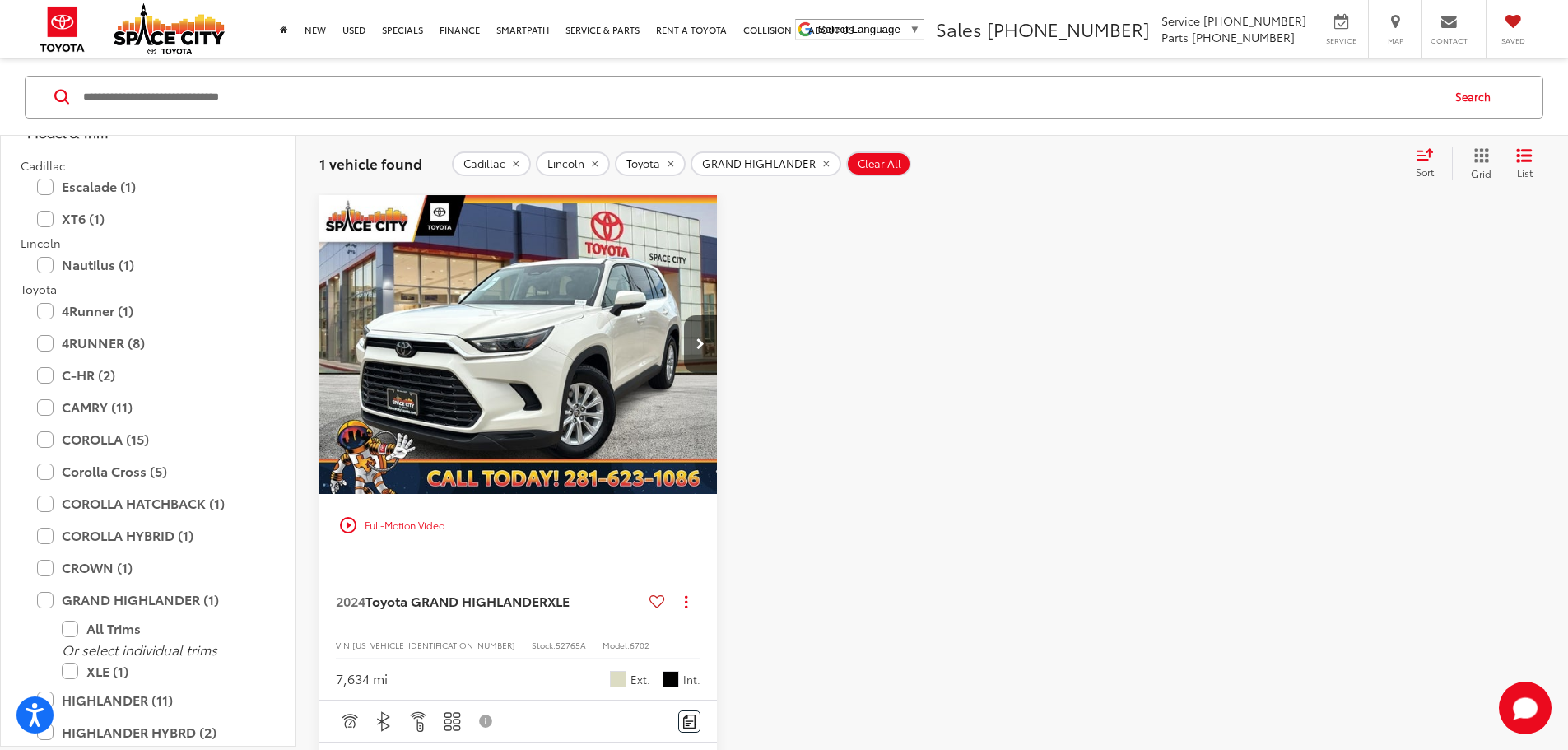
click at [511, 335] on img "2024 Toyota GRAND HIGHLANDER XLE 0" at bounding box center [518, 345] width 400 height 300
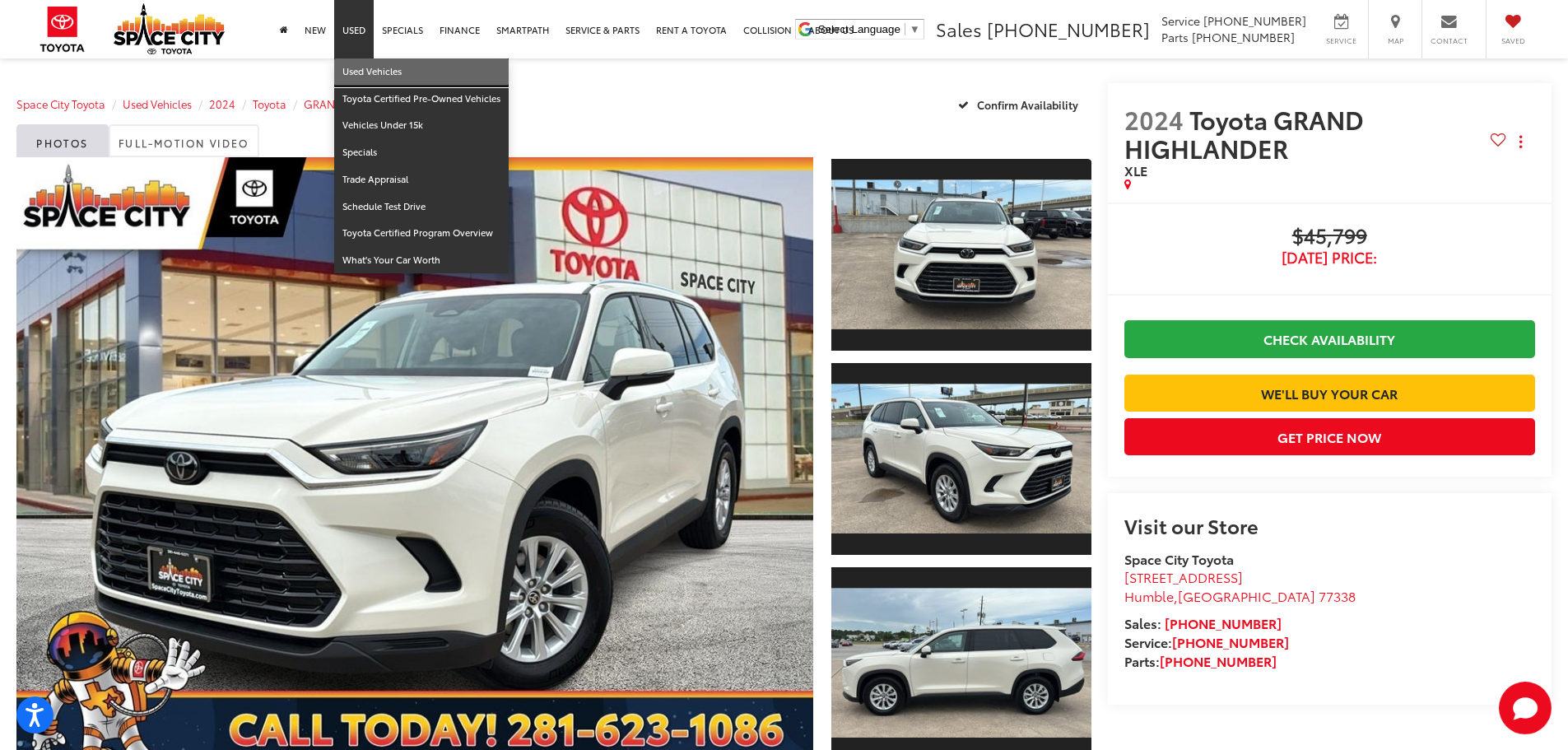
click at [352, 75] on link "Used Vehicles" at bounding box center [421, 72] width 174 height 27
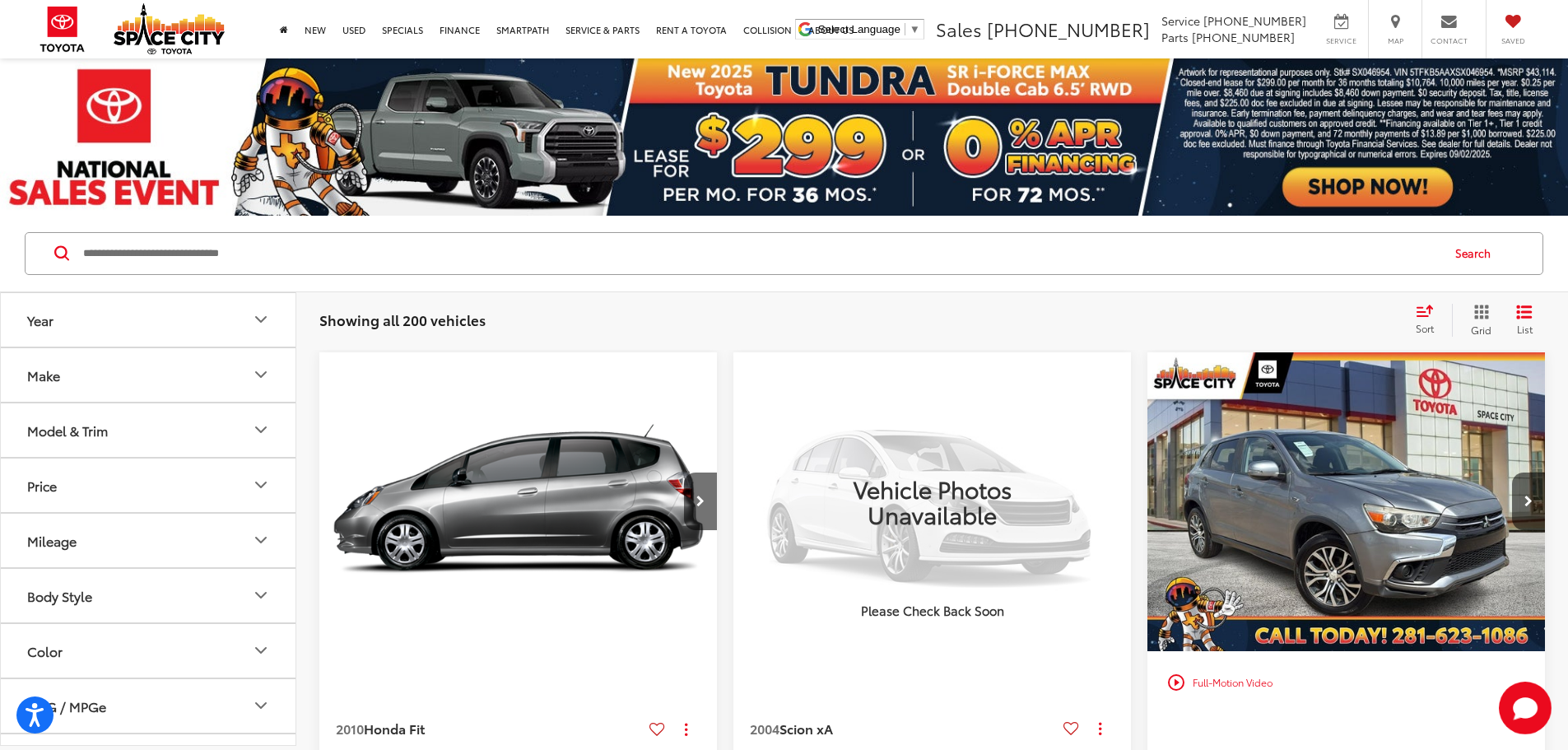
click at [137, 382] on button "Make" at bounding box center [149, 374] width 297 height 53
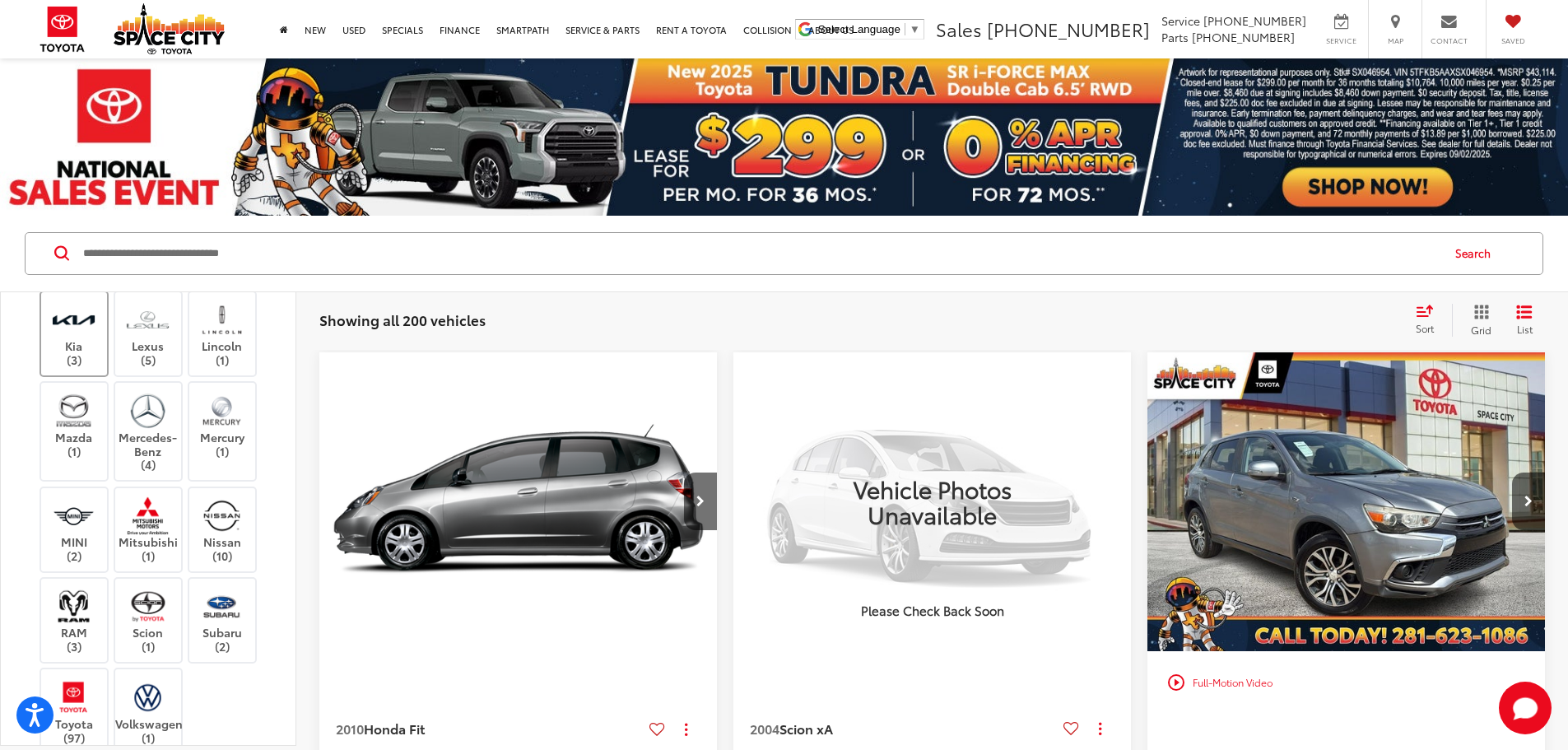
scroll to position [329, 0]
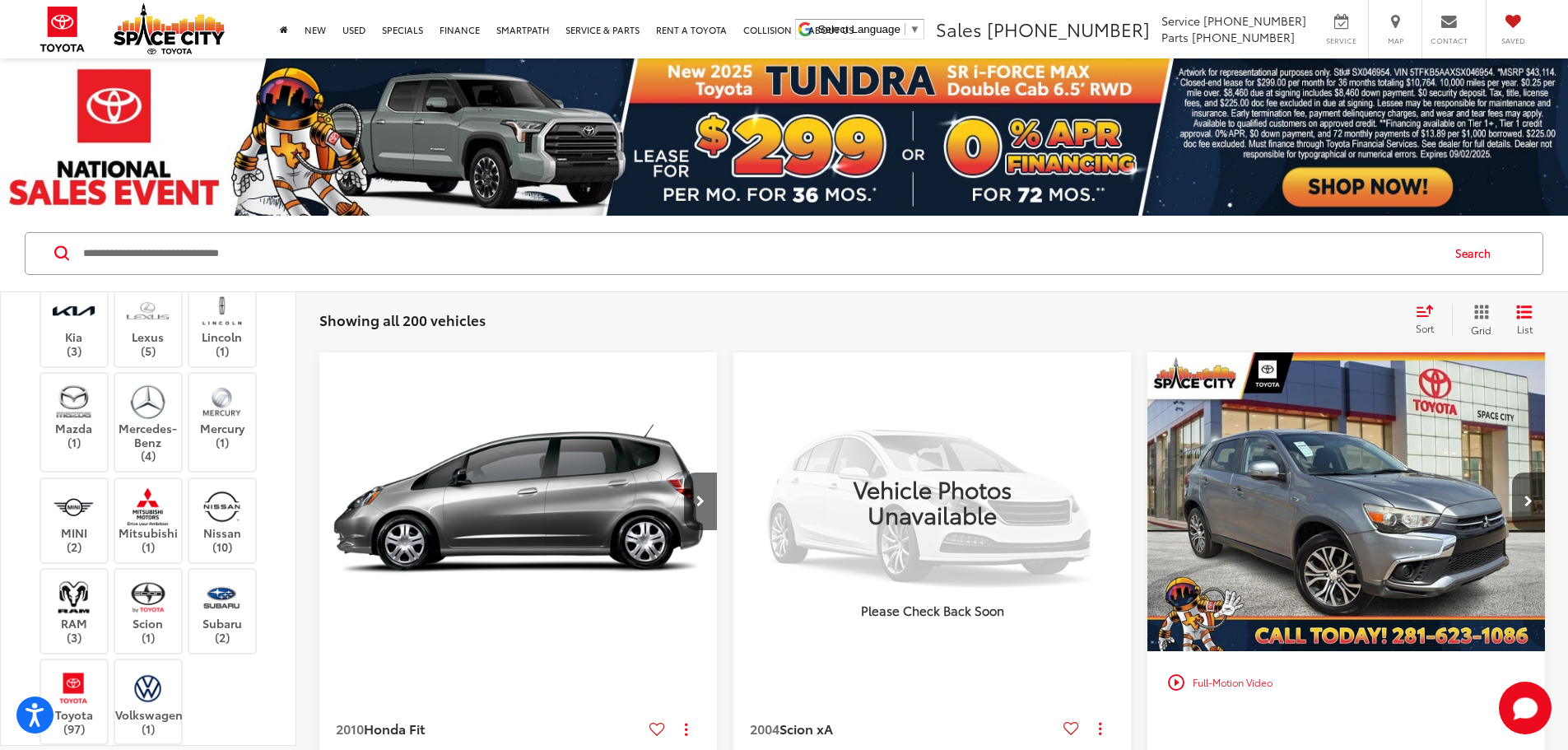
click at [209, 267] on label "Jeep (14)" at bounding box center [222, 253] width 67 height 28
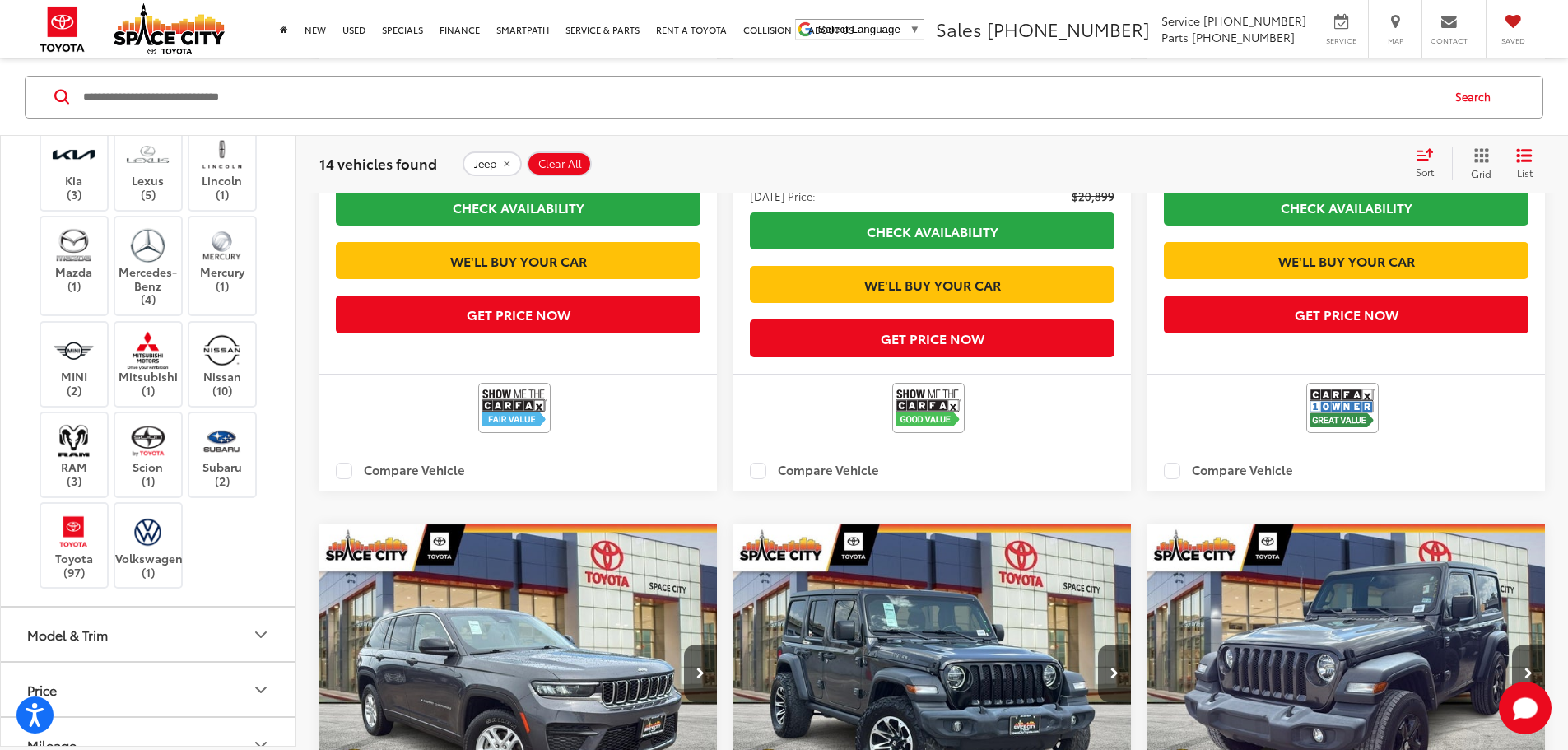
scroll to position [1646, 0]
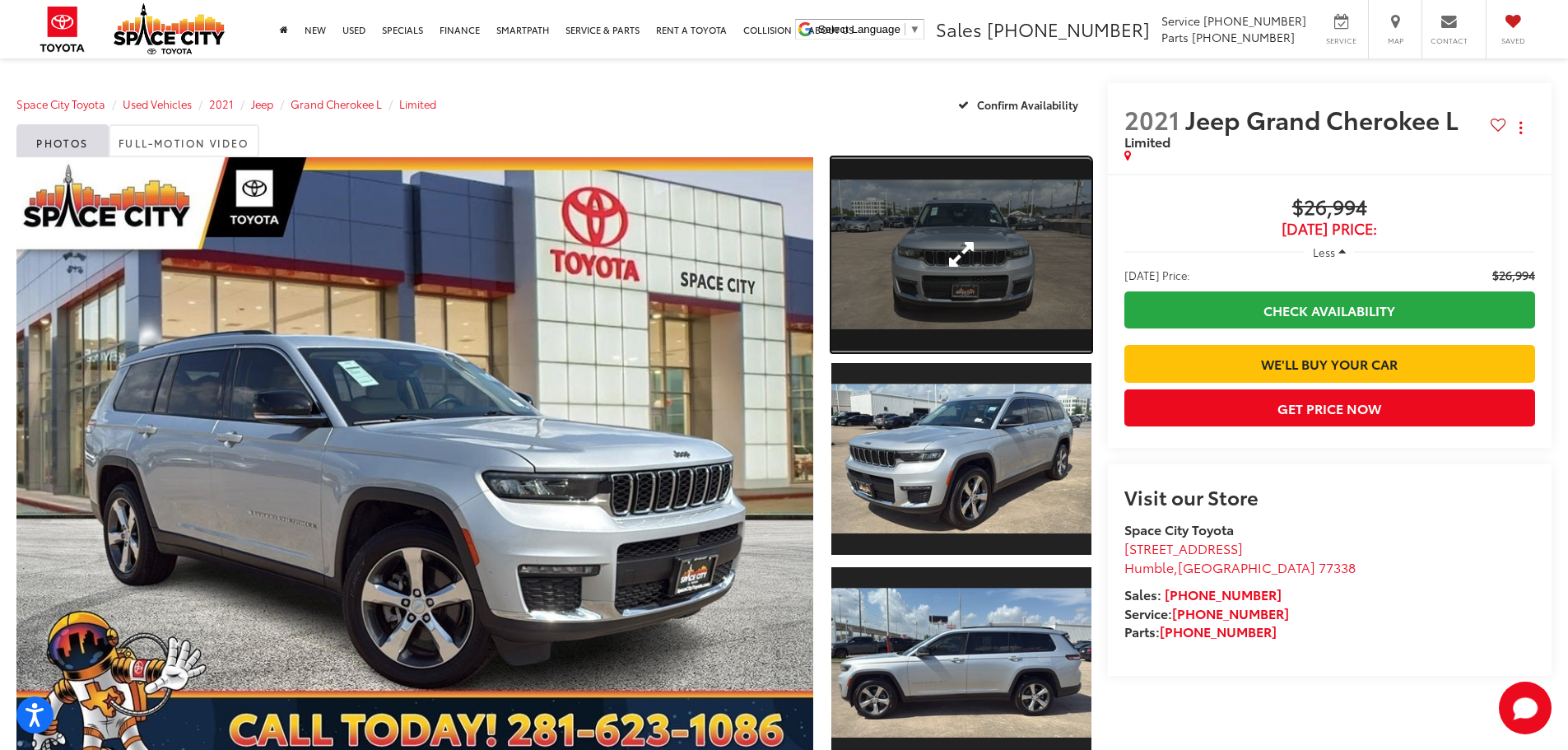
click at [979, 256] on link "Expand Photo 1" at bounding box center [961, 254] width 260 height 195
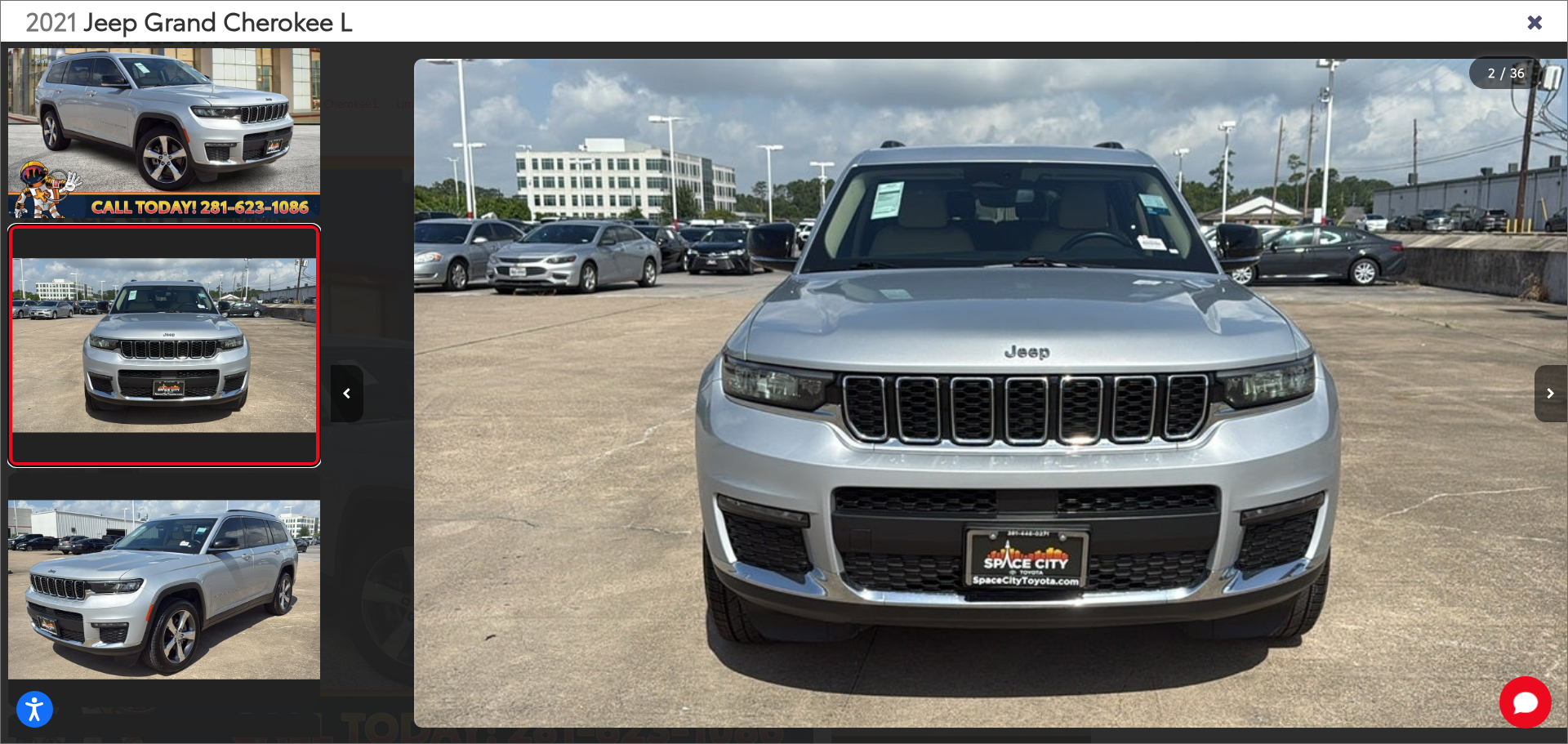
scroll to position [0, 1237]
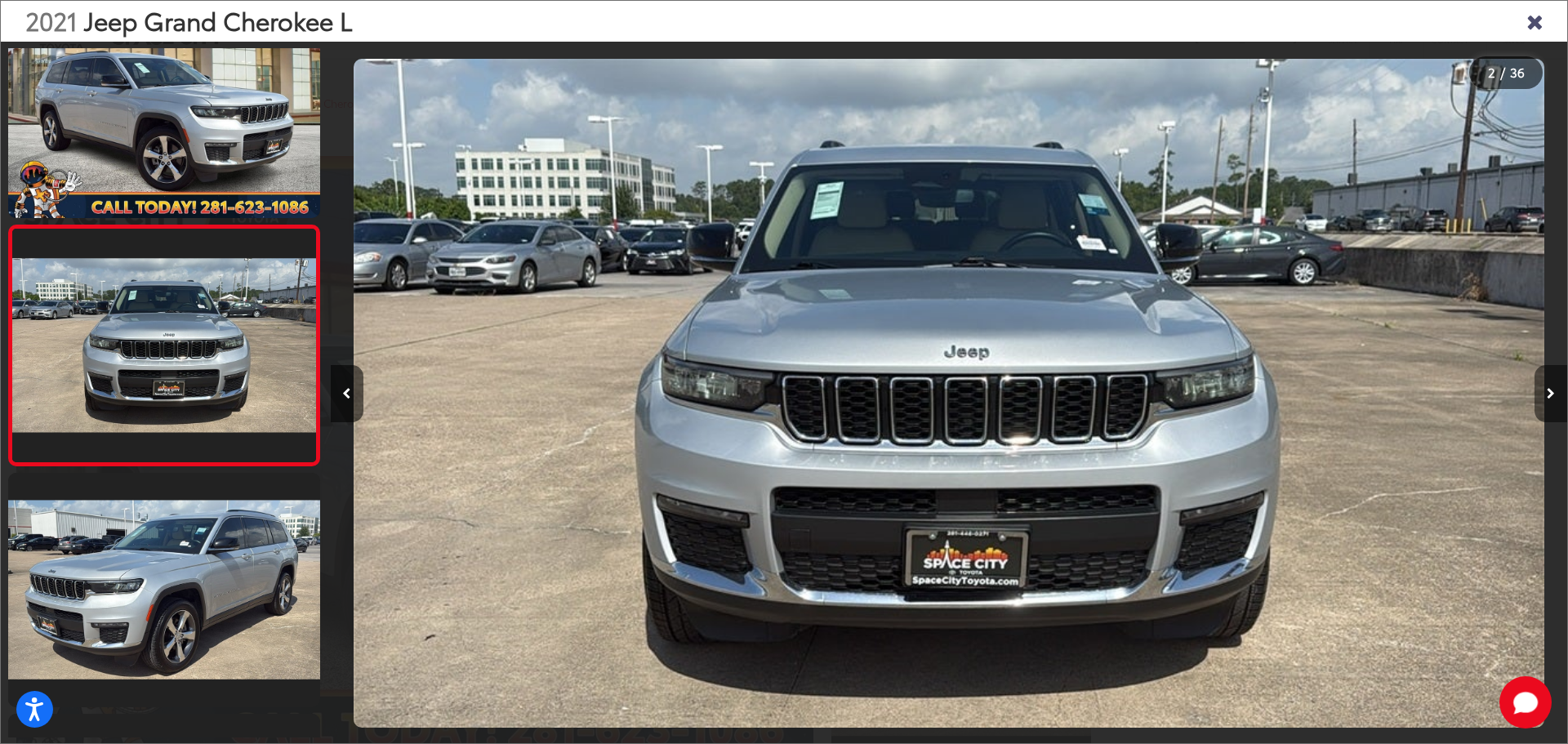
click at [1545, 385] on button "Next image" at bounding box center [1550, 394] width 33 height 57
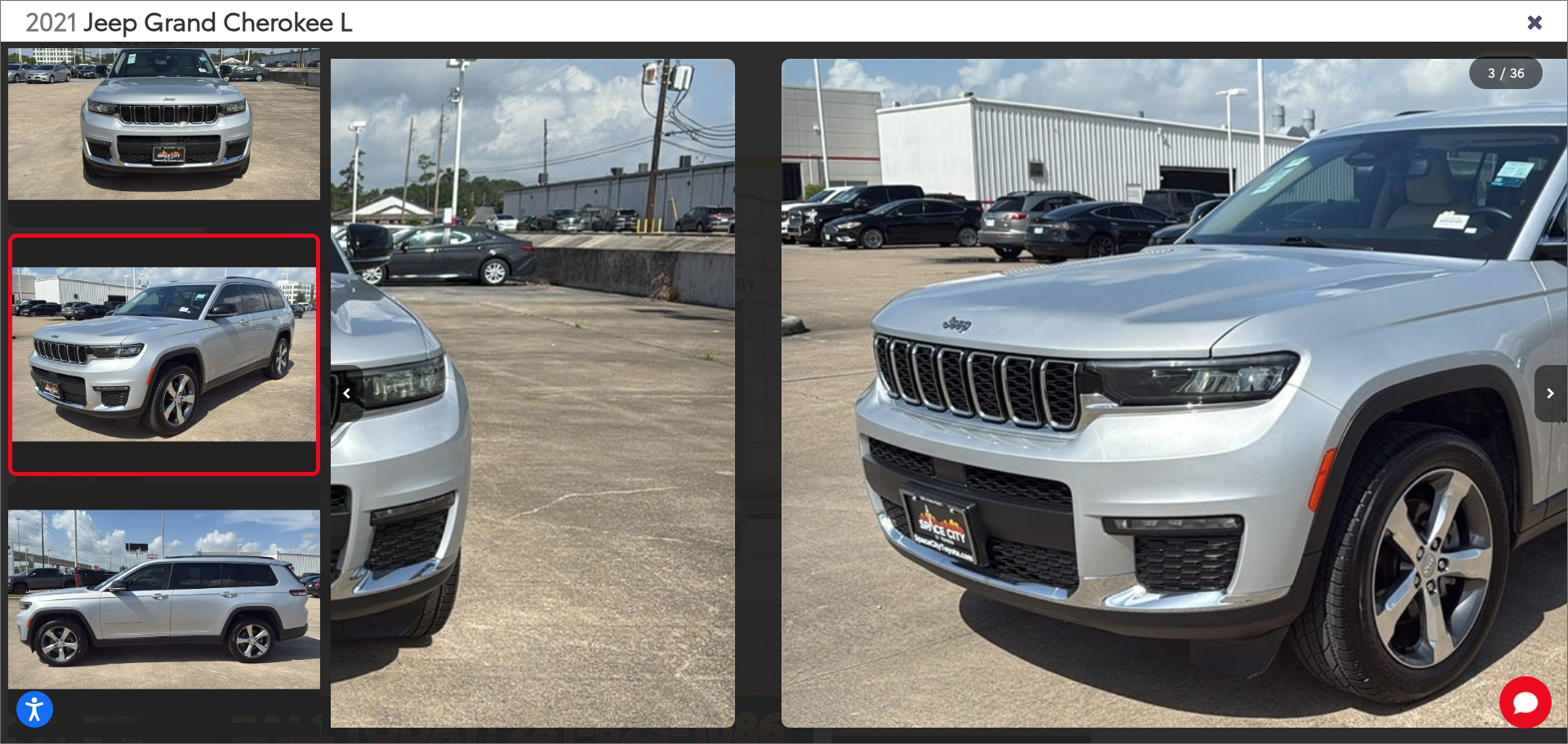
scroll to position [304, 0]
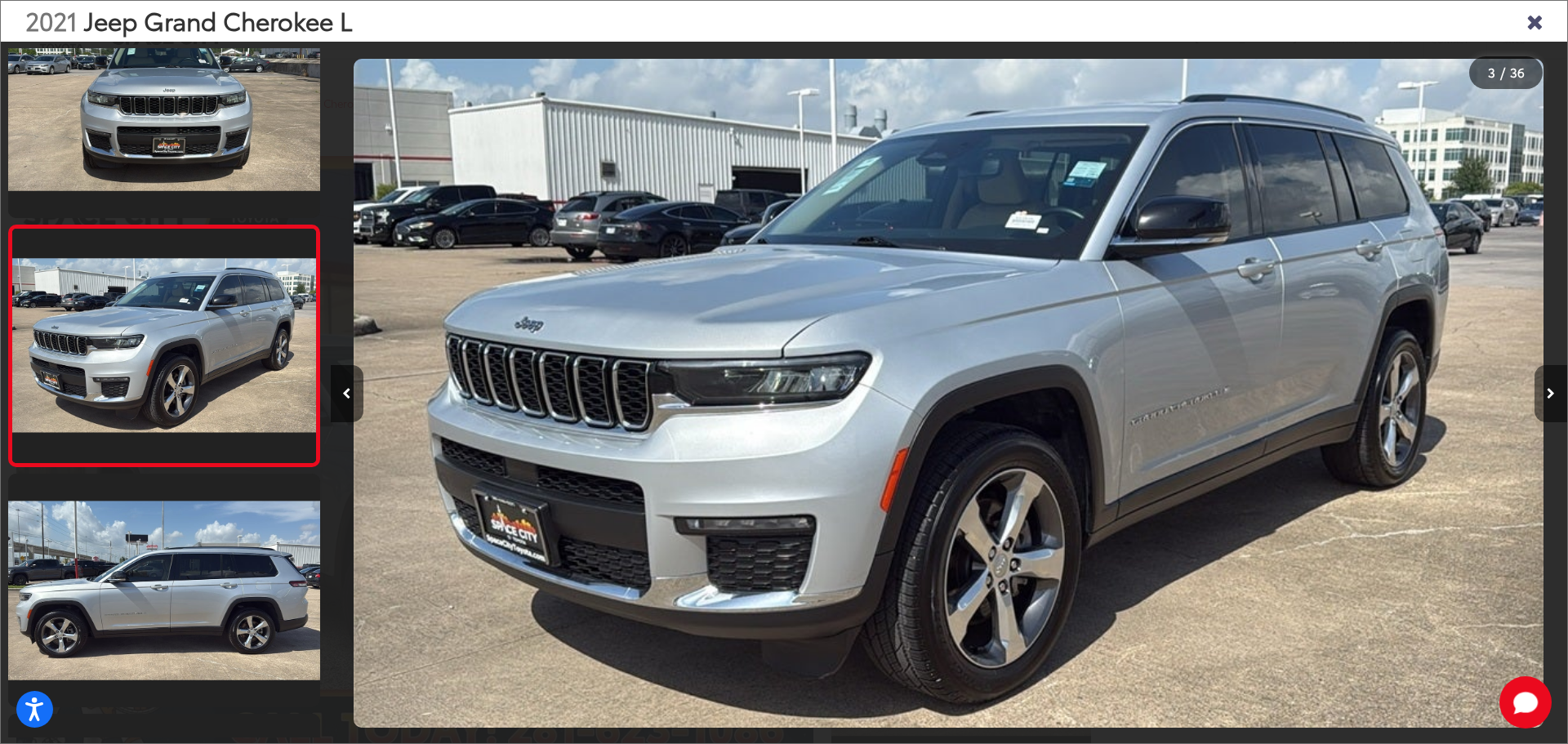
click at [1545, 385] on button "Next image" at bounding box center [1550, 394] width 33 height 57
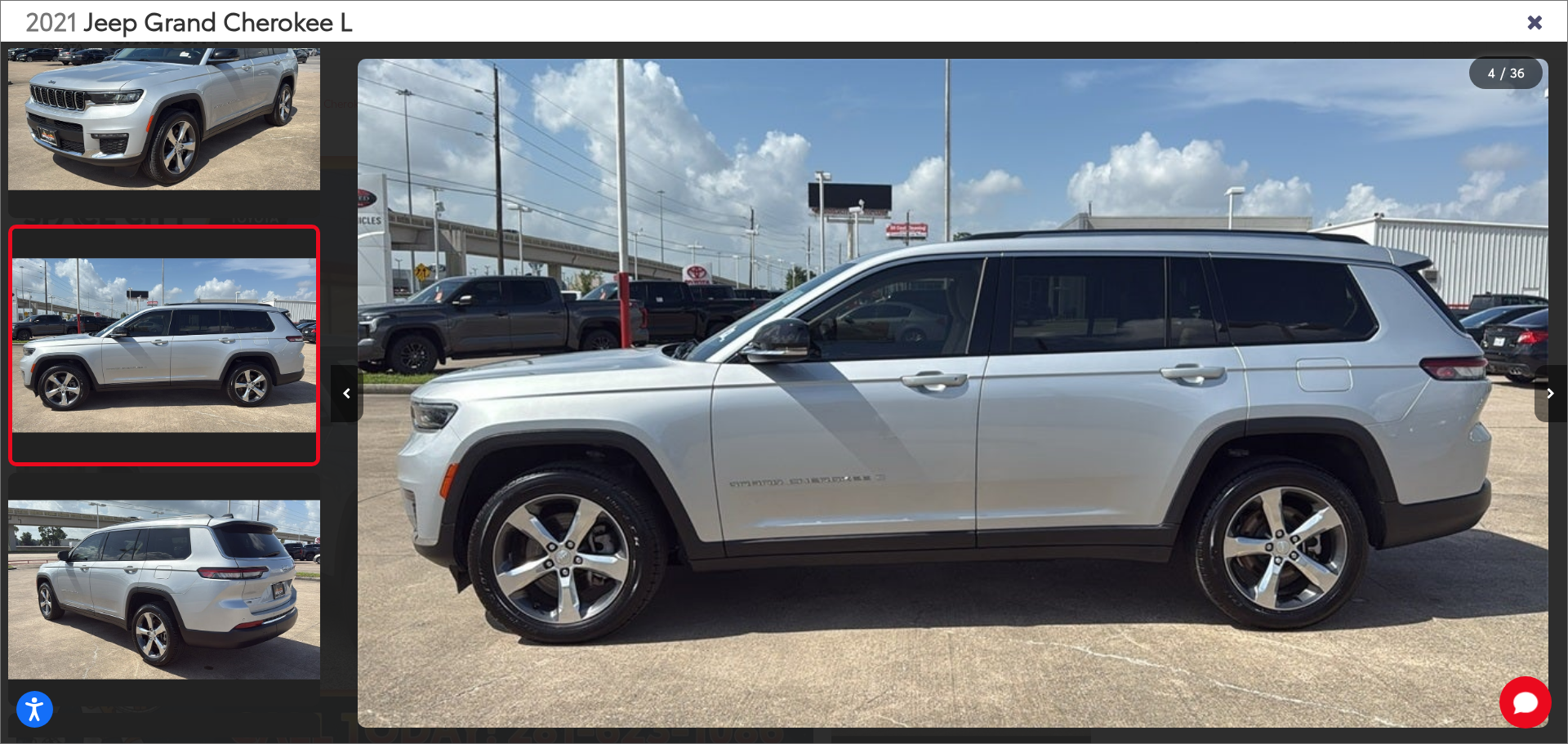
scroll to position [0, 3711]
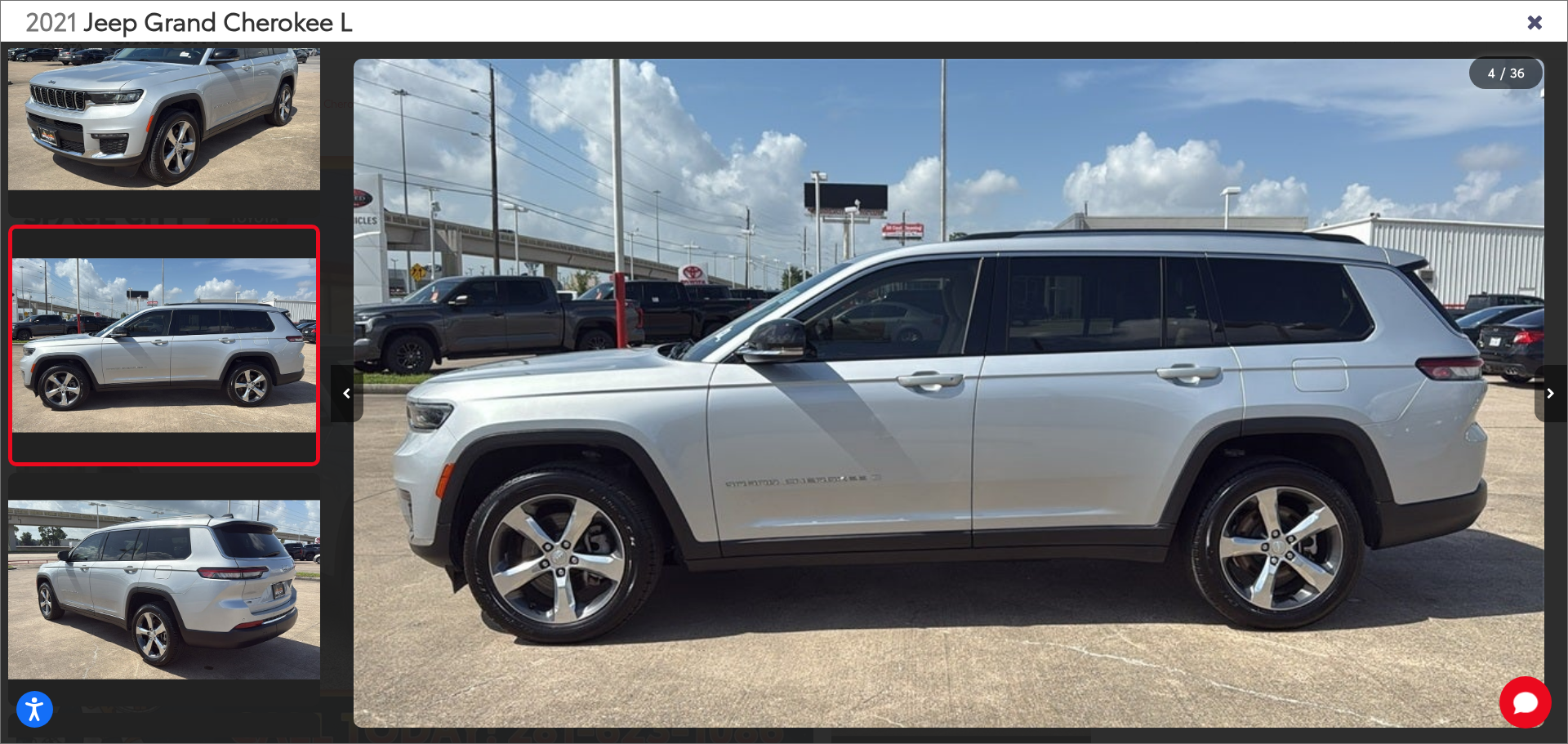
click at [1545, 388] on button "Next image" at bounding box center [1550, 394] width 33 height 57
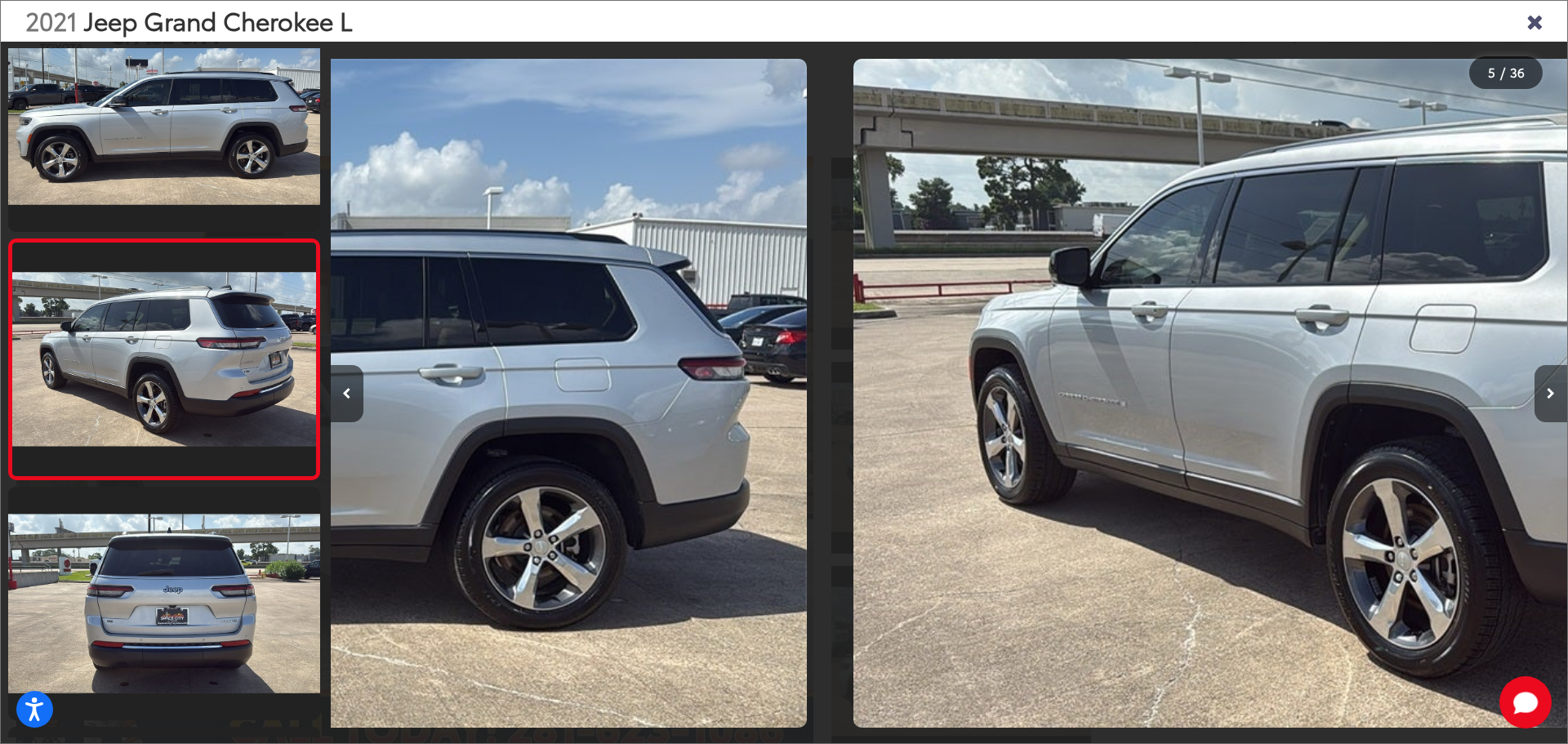
scroll to position [786, 0]
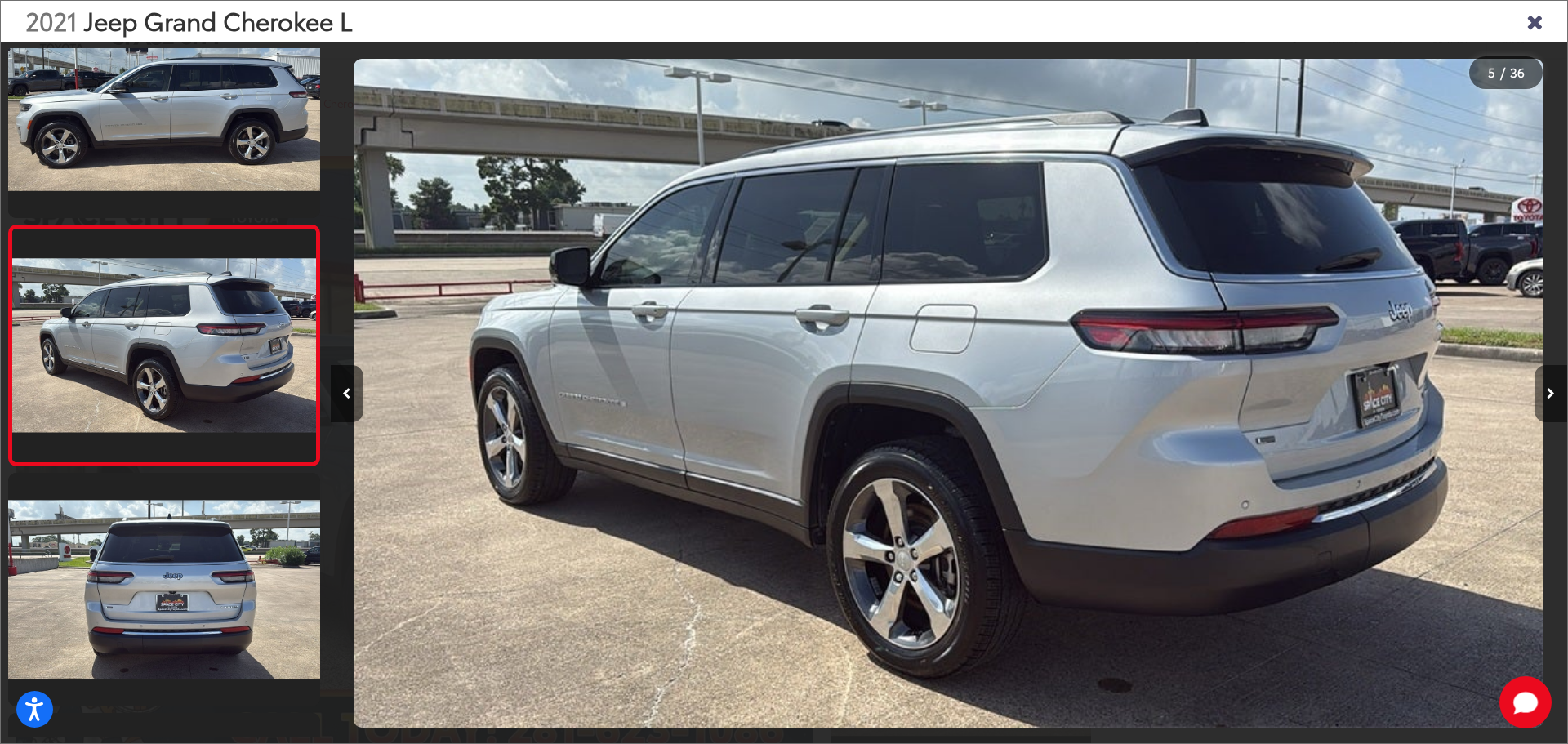
click at [1545, 388] on button "Next image" at bounding box center [1550, 394] width 33 height 57
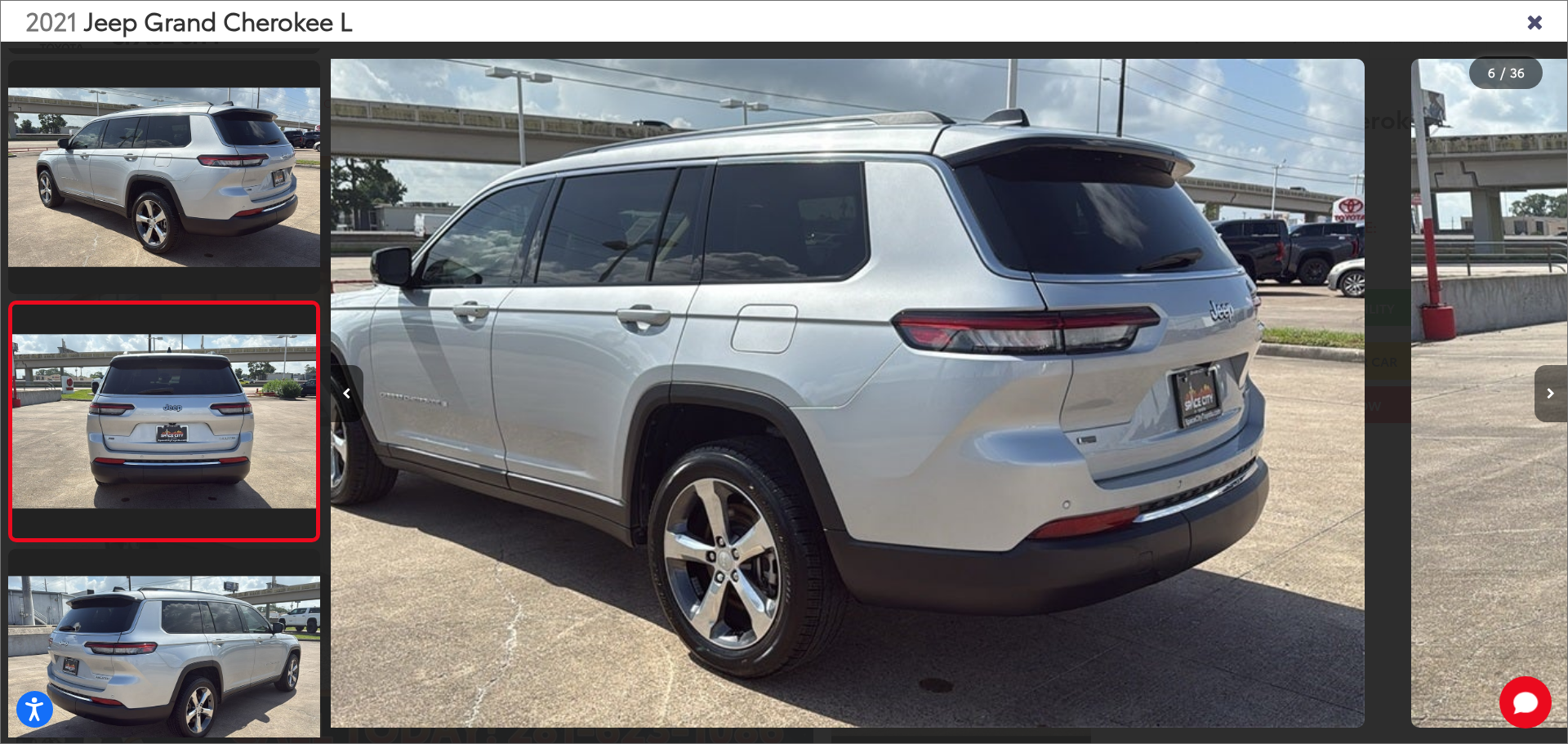
scroll to position [0, 0]
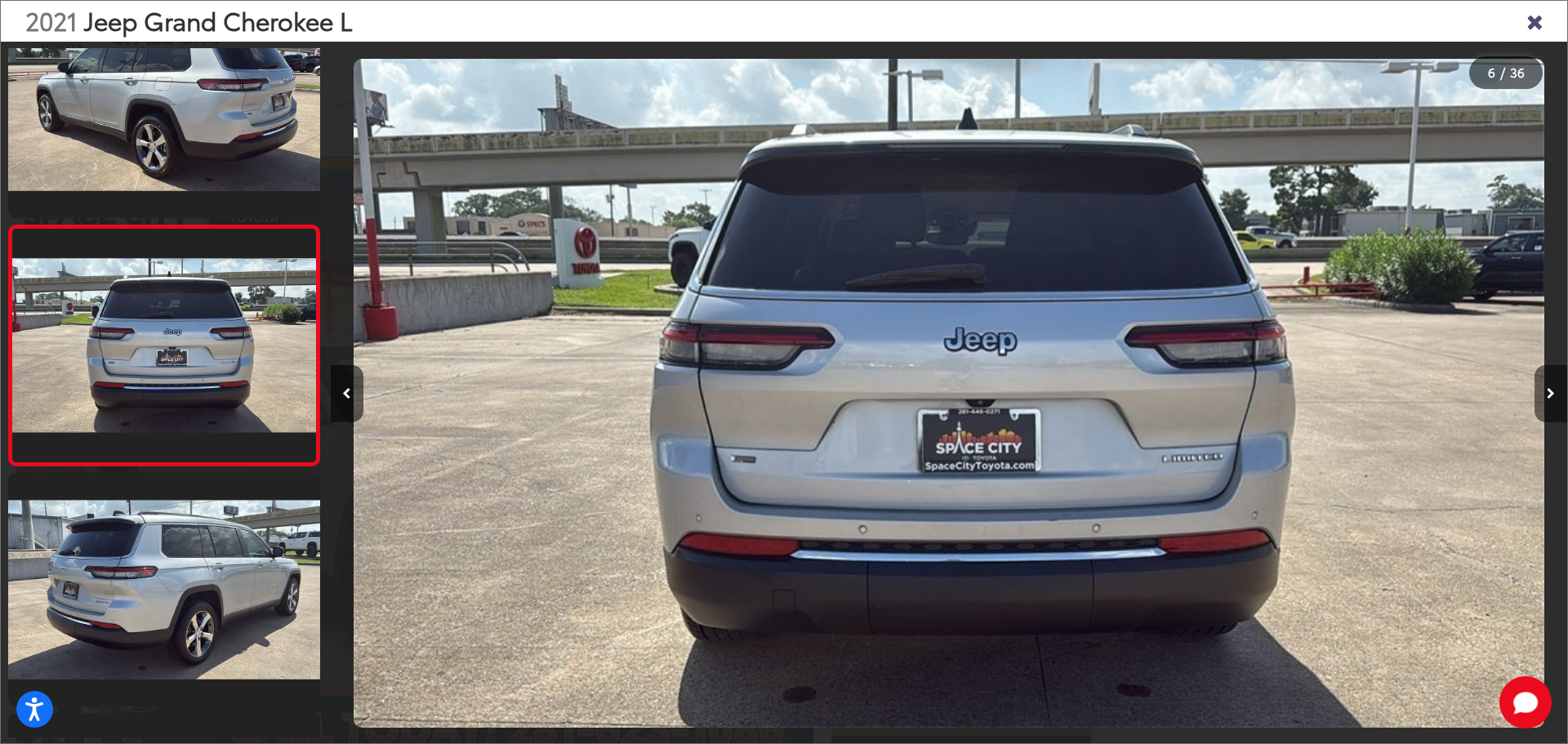
click at [1545, 389] on button "Next image" at bounding box center [1550, 394] width 33 height 57
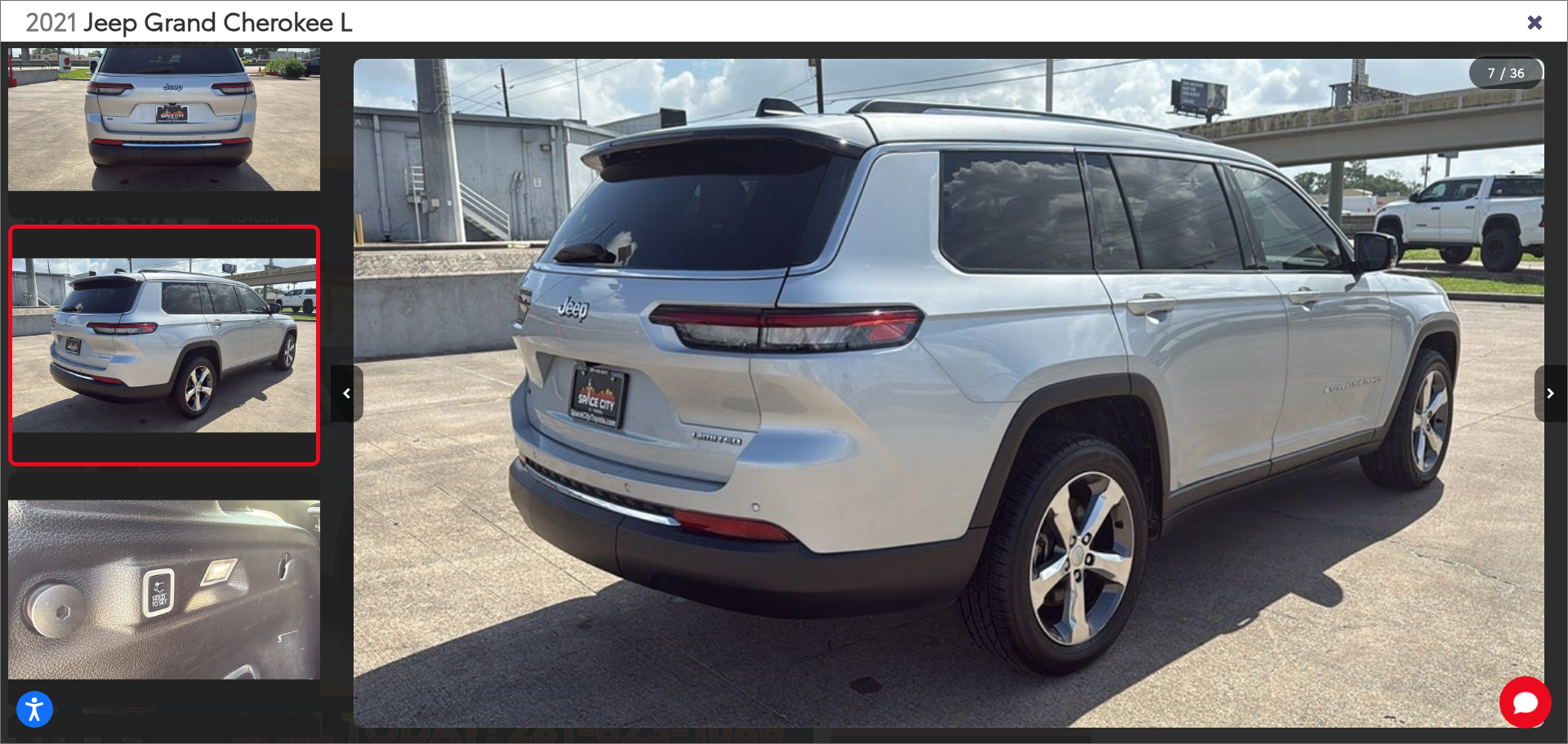
click at [1545, 389] on button "Next image" at bounding box center [1550, 394] width 33 height 57
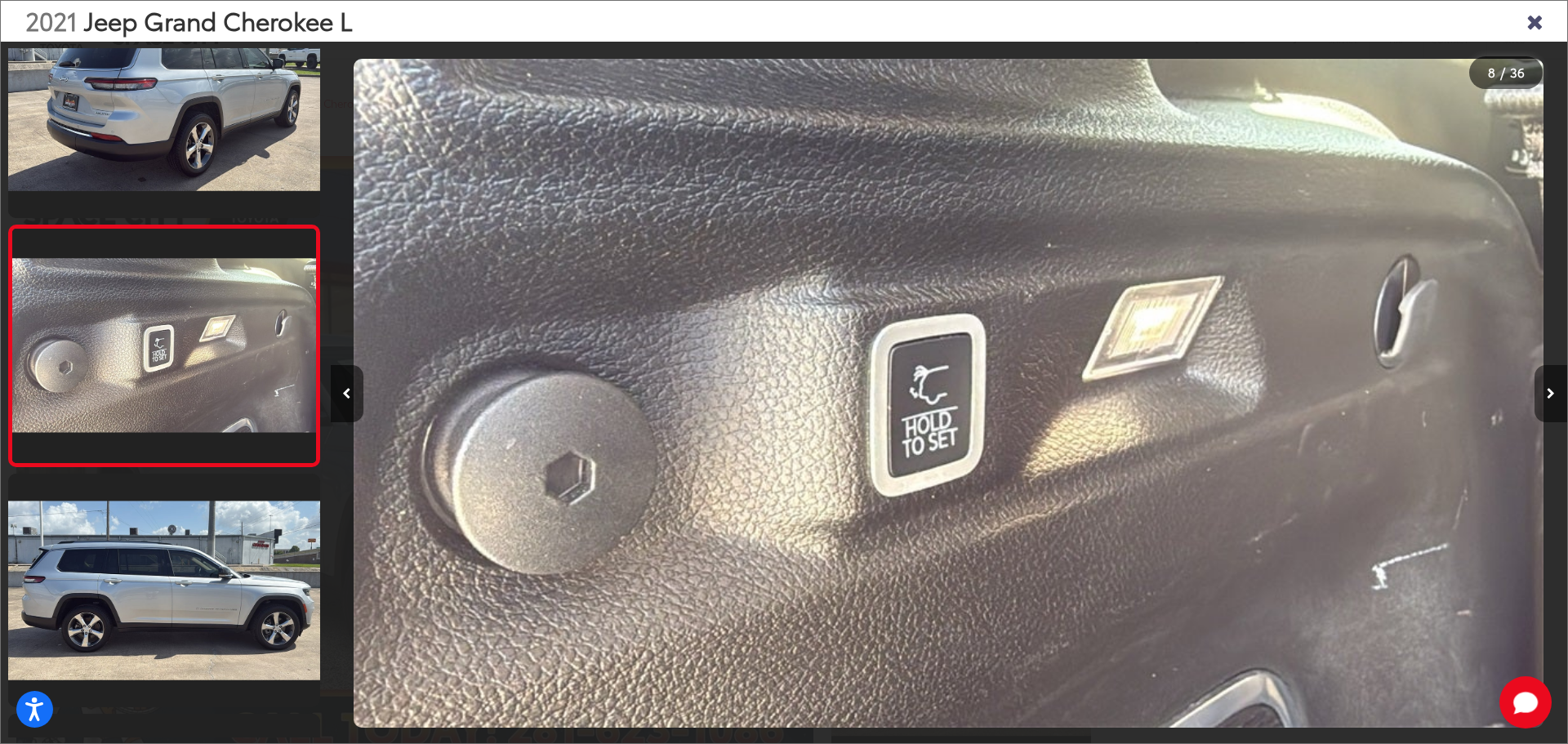
click at [1545, 389] on button "Next image" at bounding box center [1550, 394] width 33 height 57
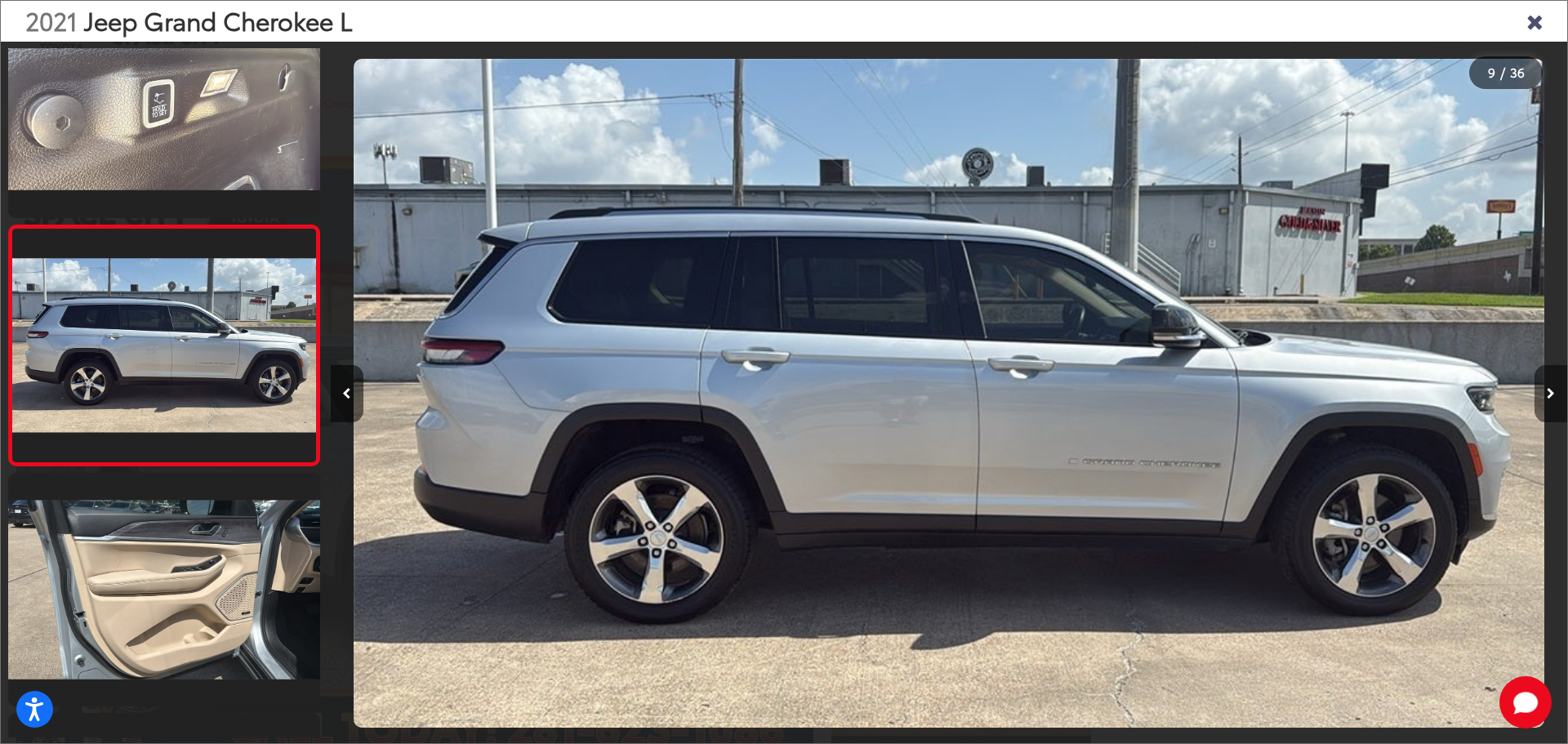
click at [1545, 389] on button "Next image" at bounding box center [1550, 394] width 33 height 57
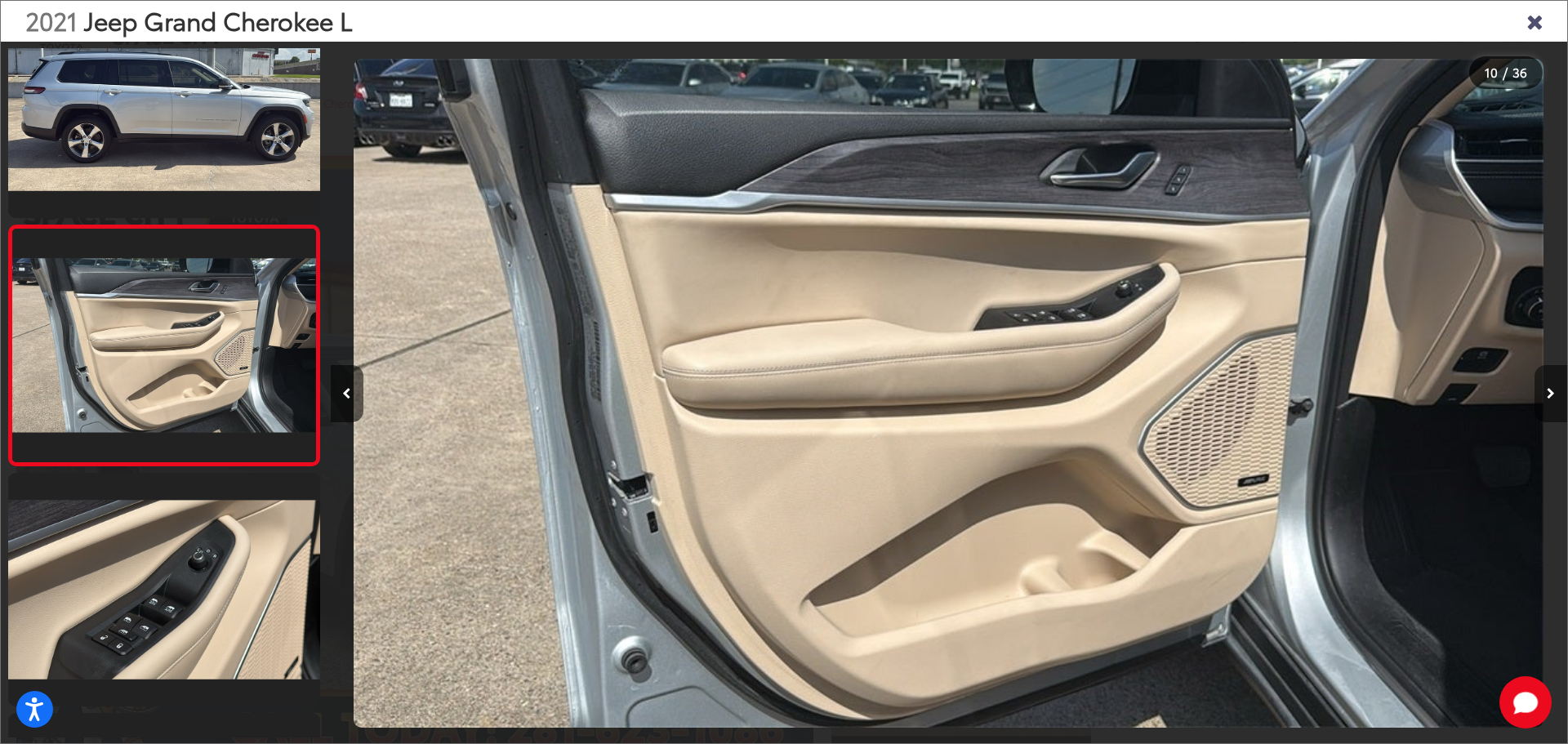
click at [1545, 389] on button "Next image" at bounding box center [1550, 394] width 33 height 57
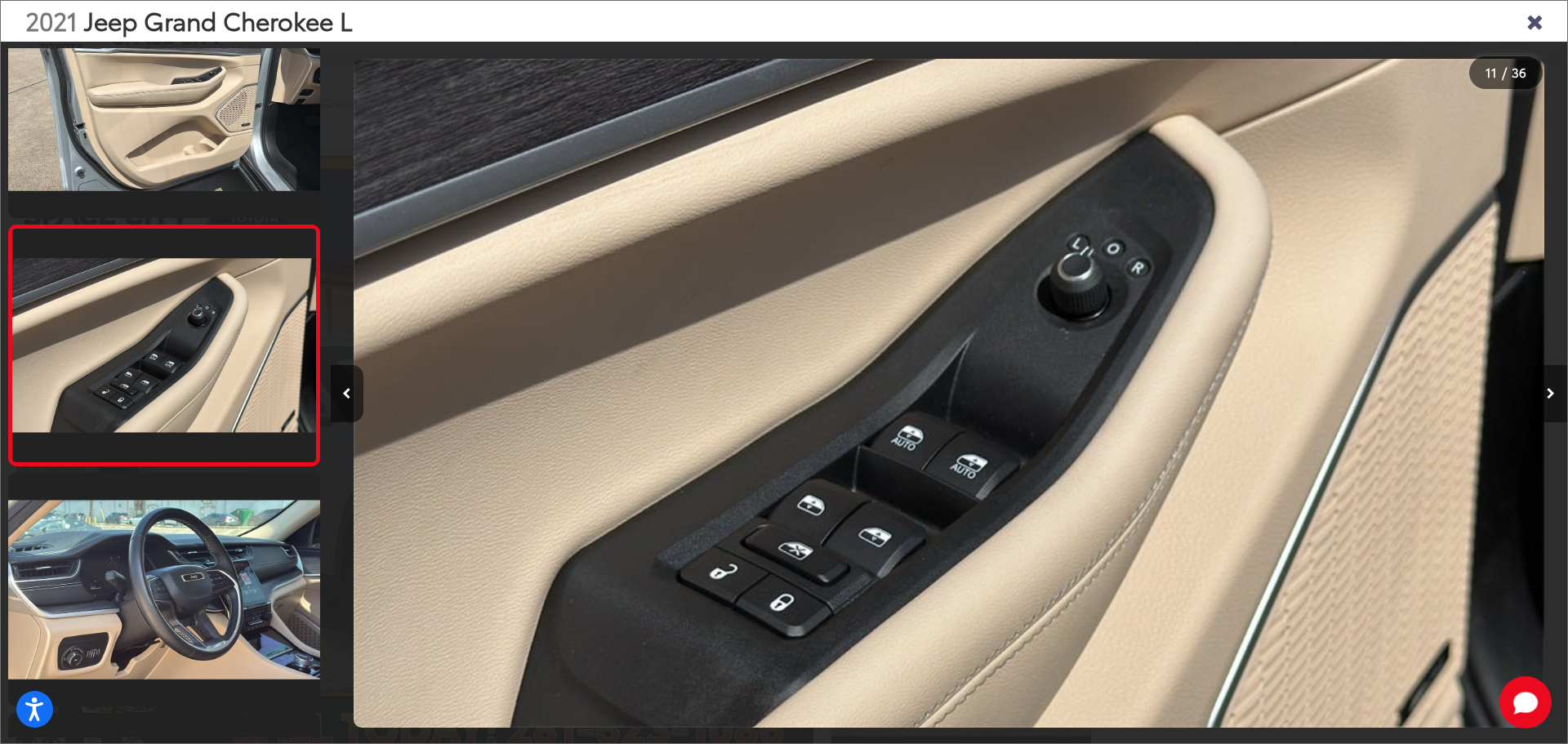
click at [1545, 389] on button "Next image" at bounding box center [1550, 394] width 33 height 57
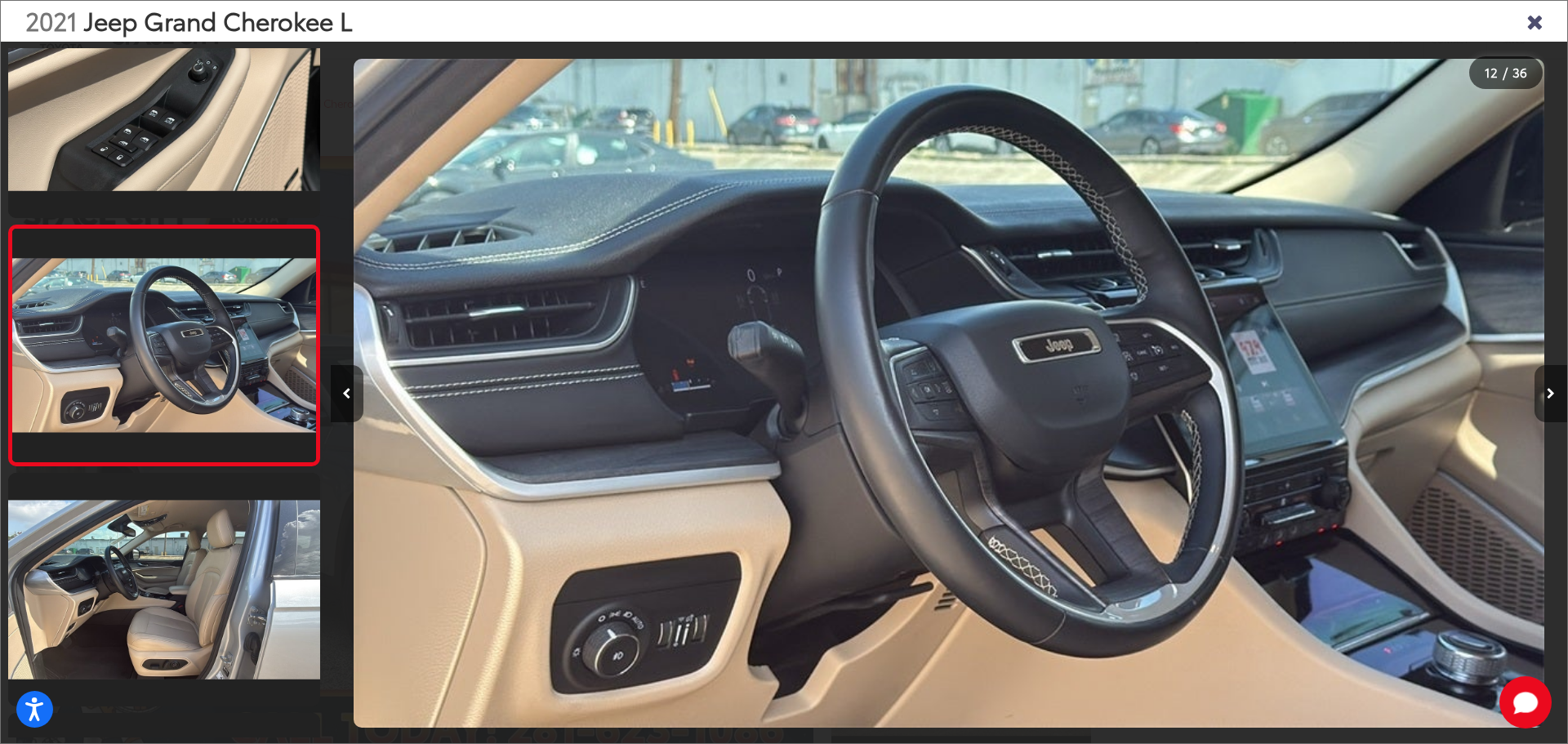
click at [1545, 390] on button "Next image" at bounding box center [1550, 394] width 33 height 57
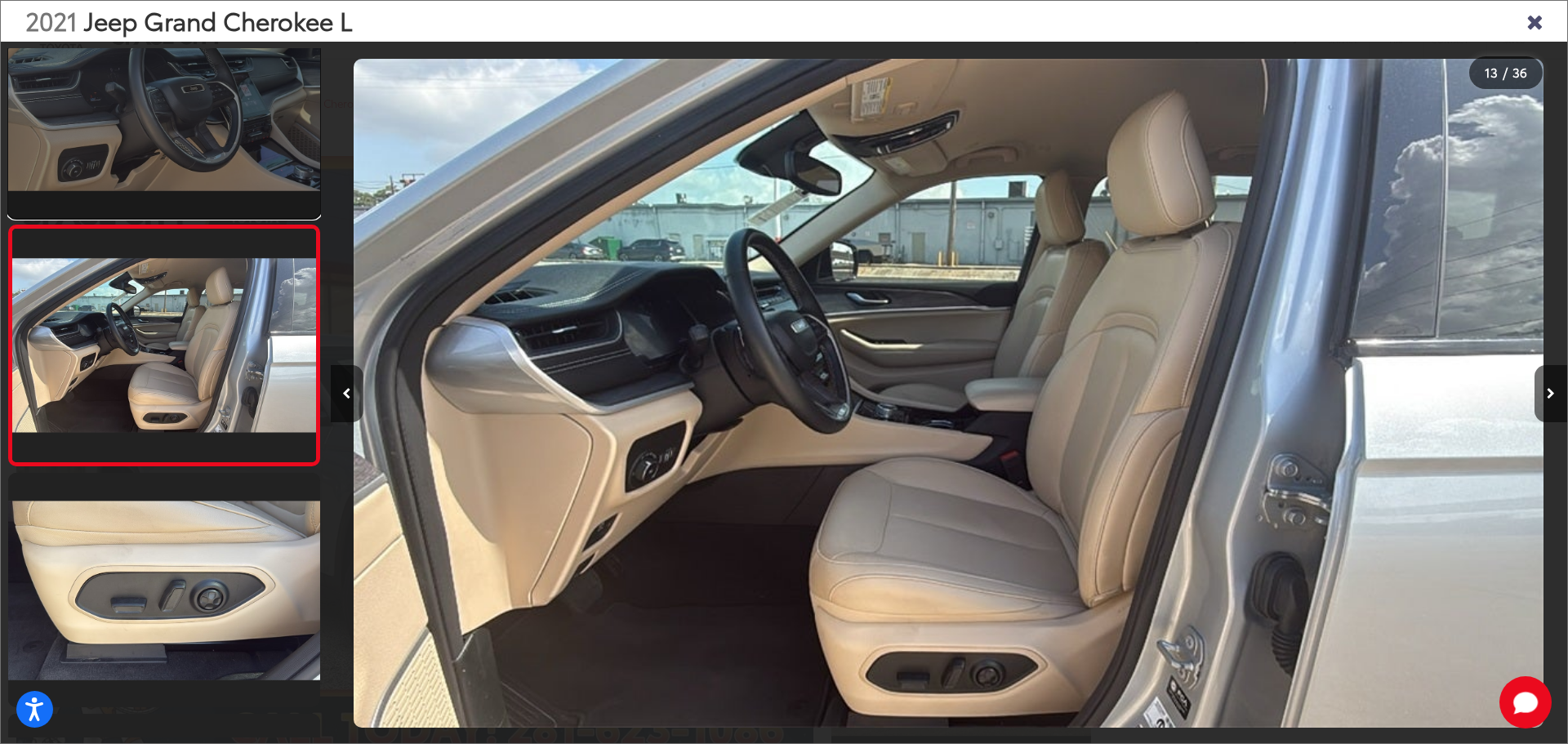
click at [176, 153] on link at bounding box center [164, 100] width 312 height 233
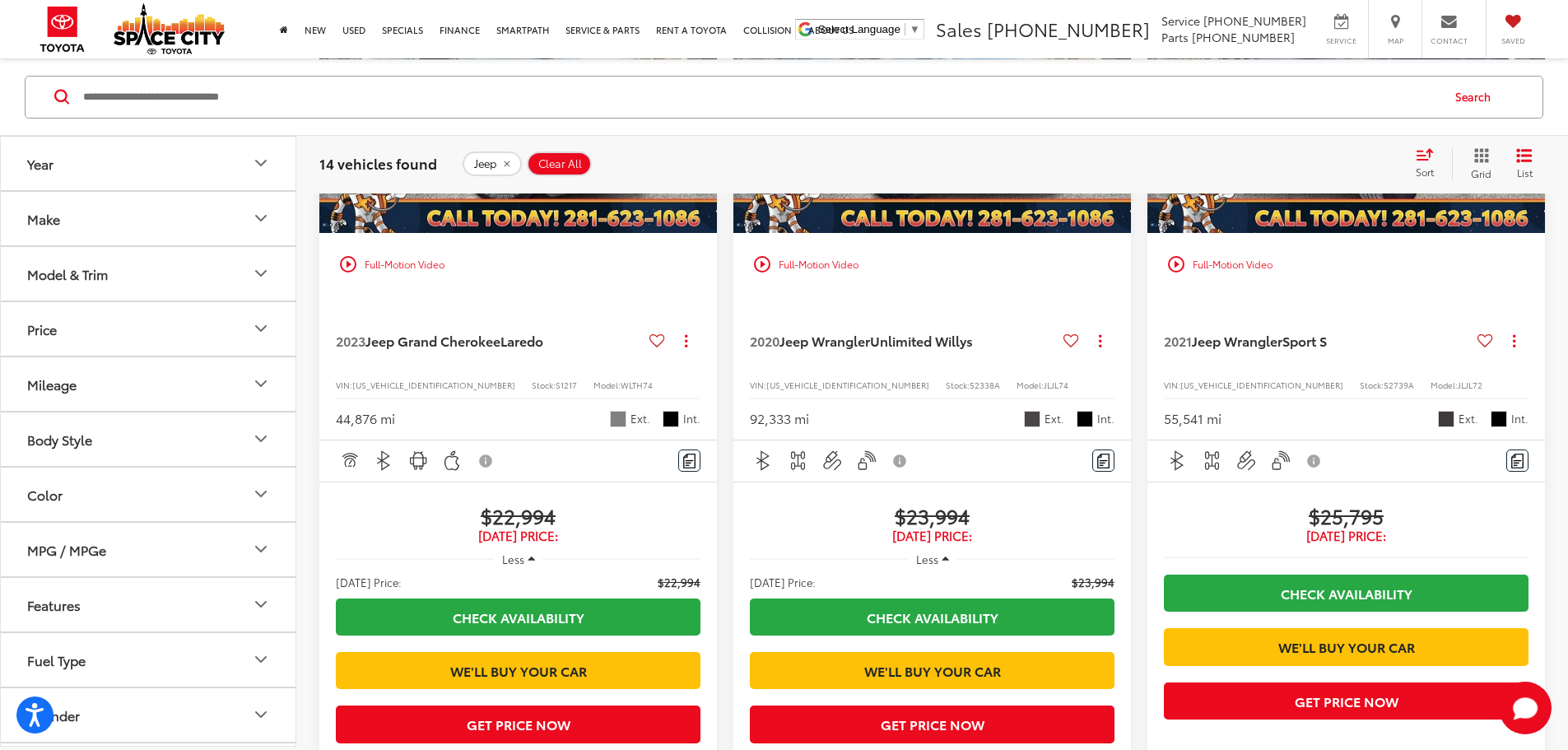
scroll to position [2344, 0]
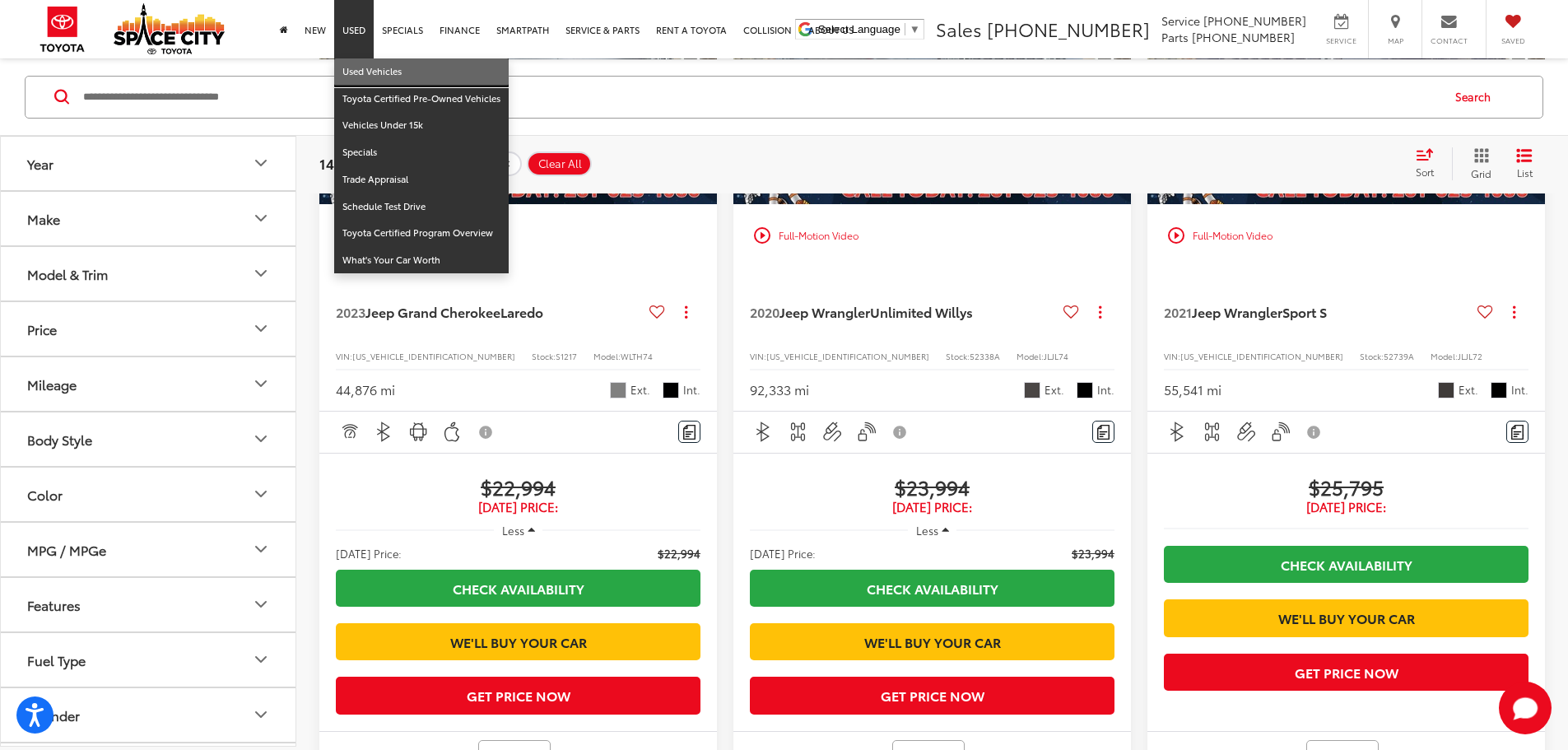
click at [370, 78] on link "Used Vehicles" at bounding box center [421, 72] width 174 height 27
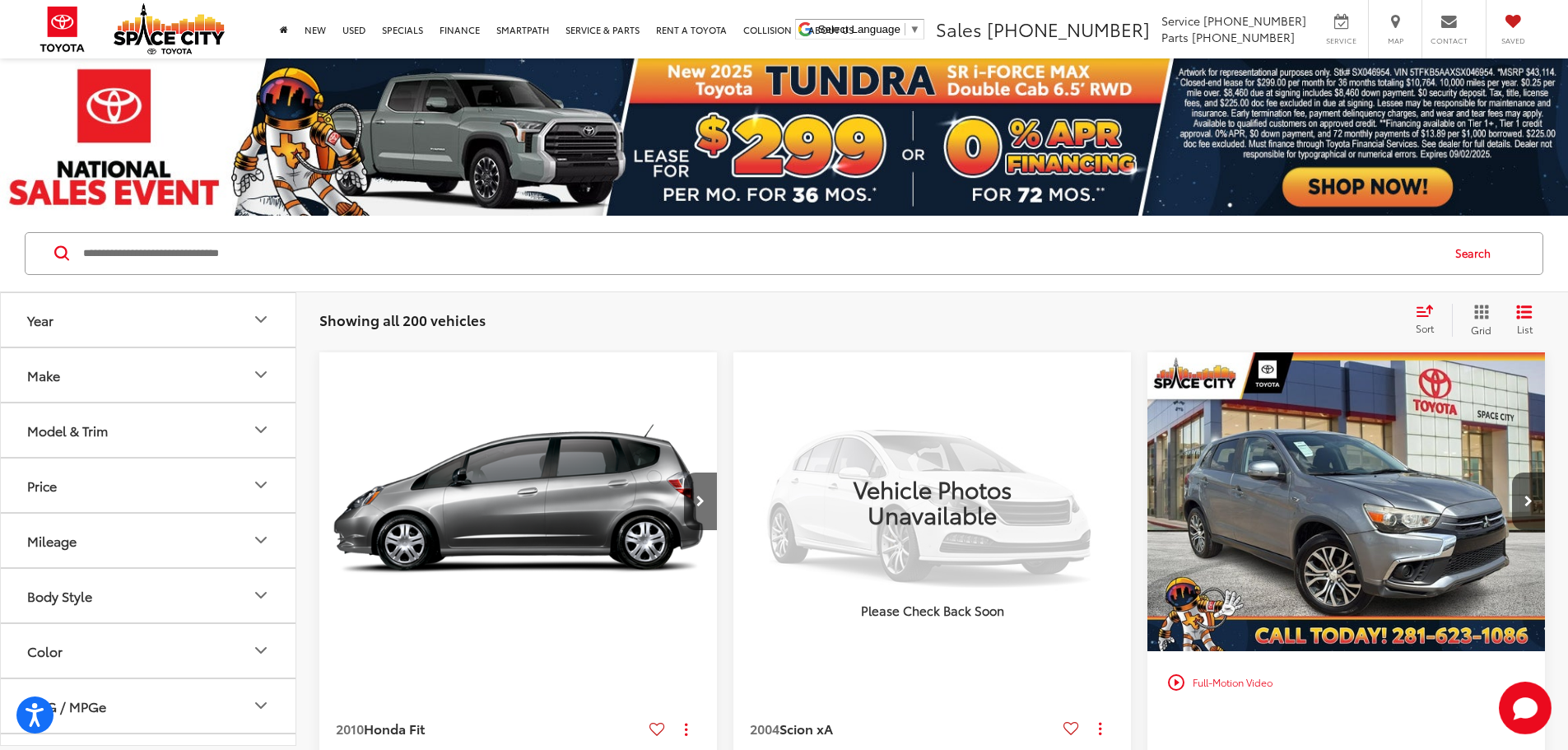
click at [131, 388] on button "Make" at bounding box center [149, 374] width 297 height 53
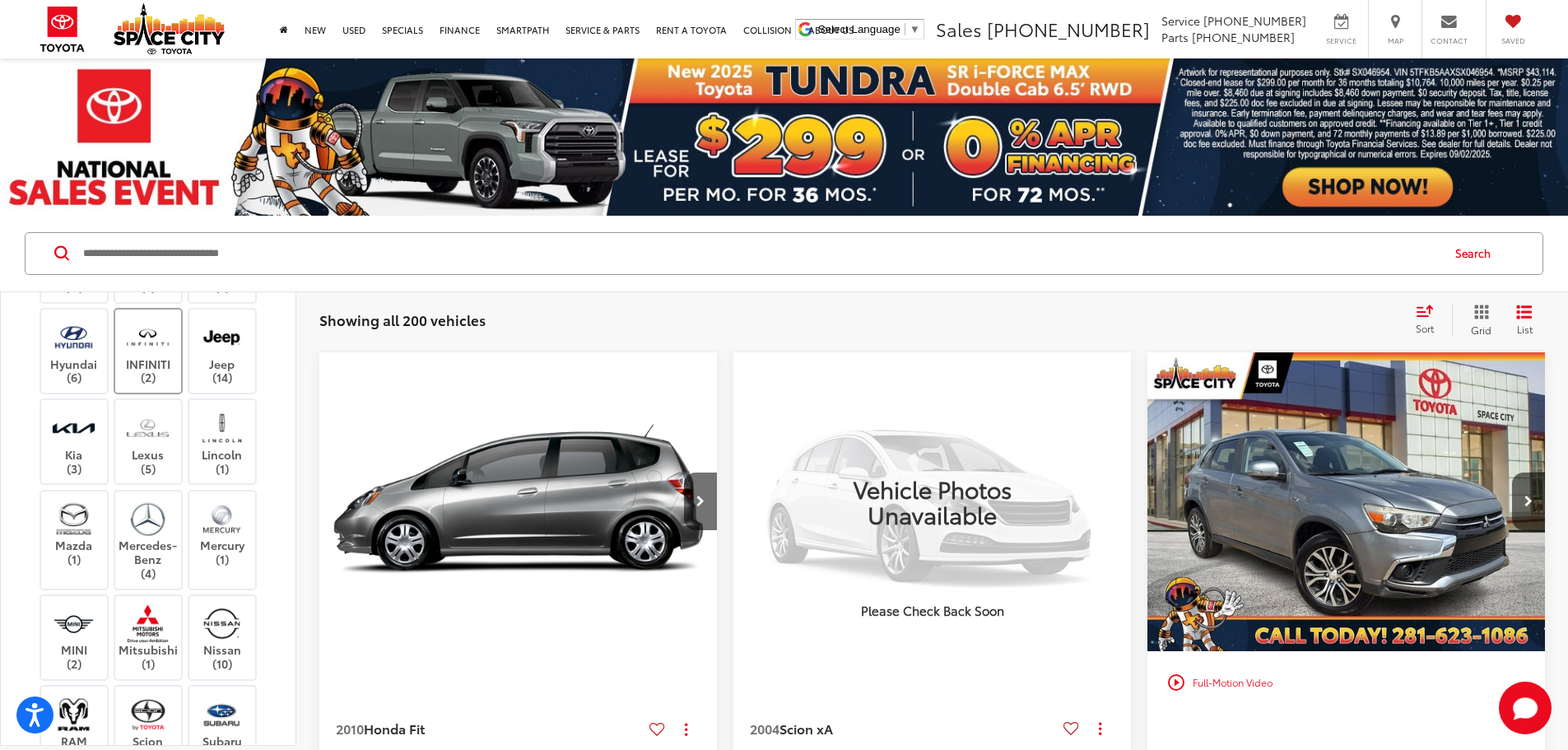
scroll to position [164, 0]
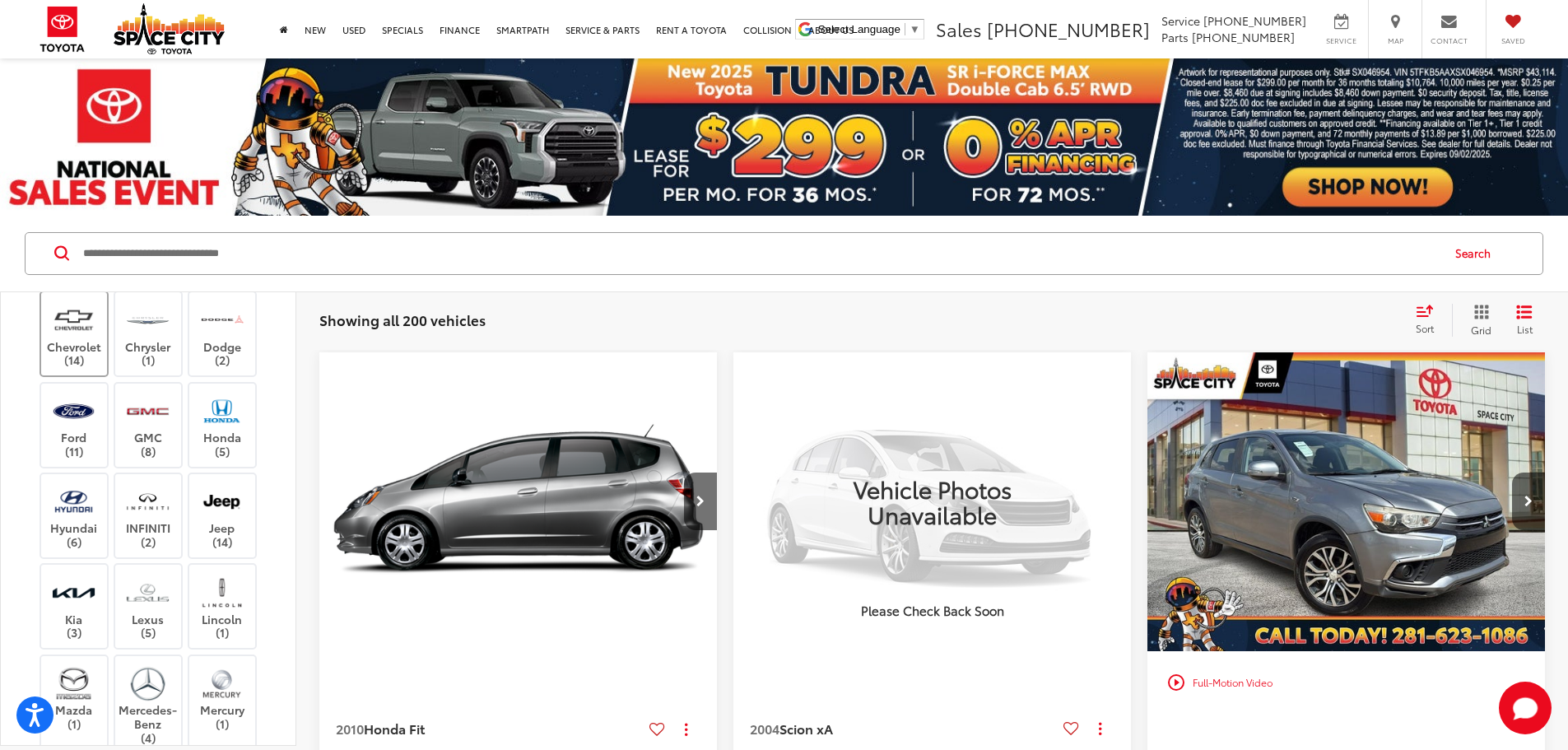
click at [66, 339] on img at bounding box center [74, 319] width 45 height 39
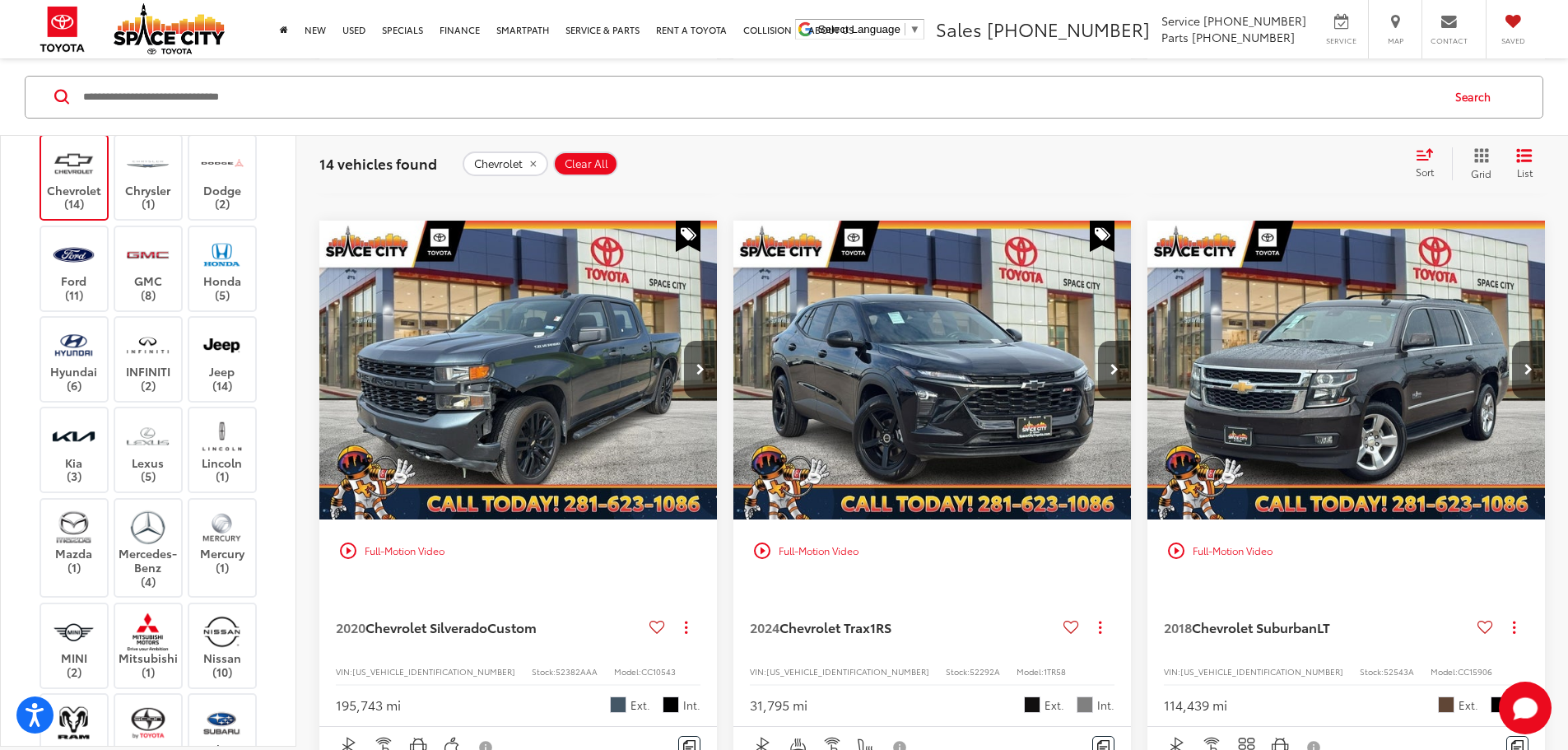
scroll to position [2140, 0]
